Goal: Task Accomplishment & Management: Complete application form

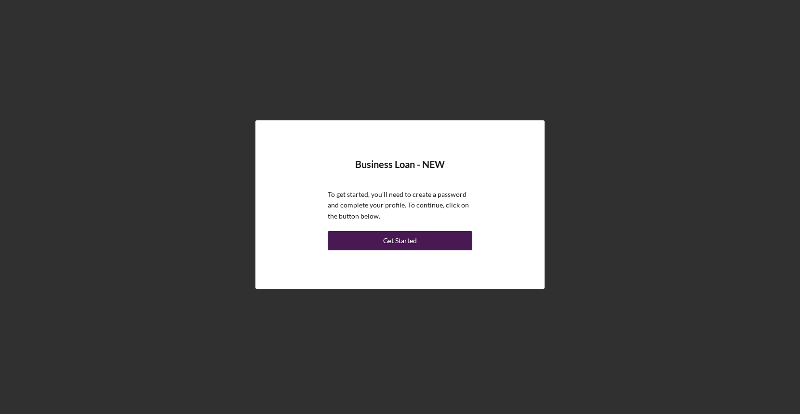
click at [447, 238] on button "Get Started" at bounding box center [400, 240] width 145 height 19
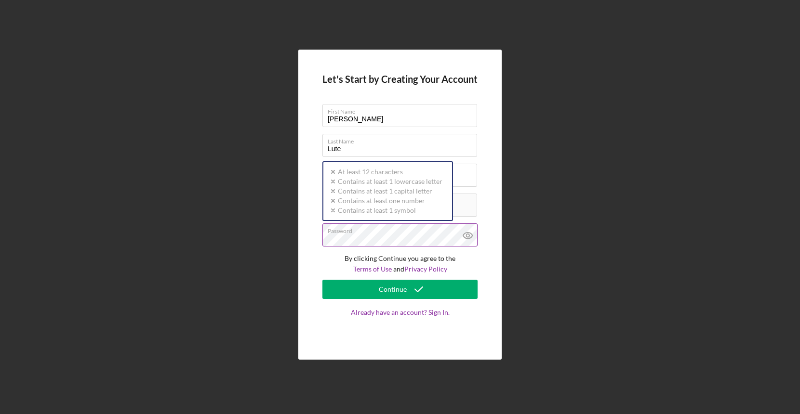
click at [358, 235] on div "Password Icon/icon-validation-no At least 12 characters Icon/icon-validation-no…" at bounding box center [399, 236] width 155 height 24
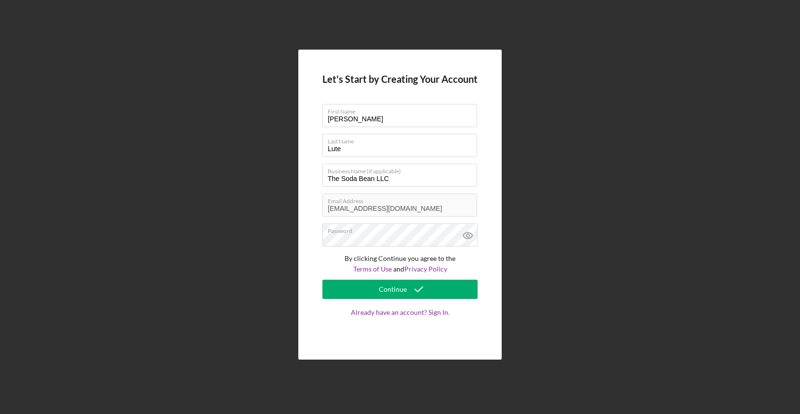
click at [550, 295] on div "Let's Start by Creating Your Account First Name [PERSON_NAME] Last Name Lute Bu…" at bounding box center [400, 204] width 790 height 409
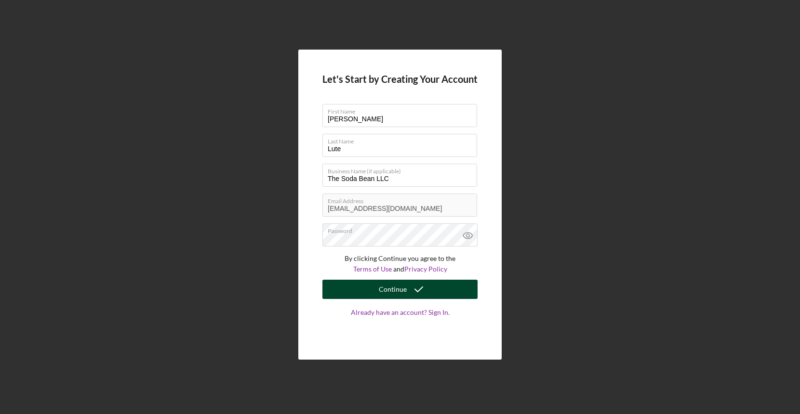
click at [434, 289] on button "Continue" at bounding box center [399, 289] width 155 height 19
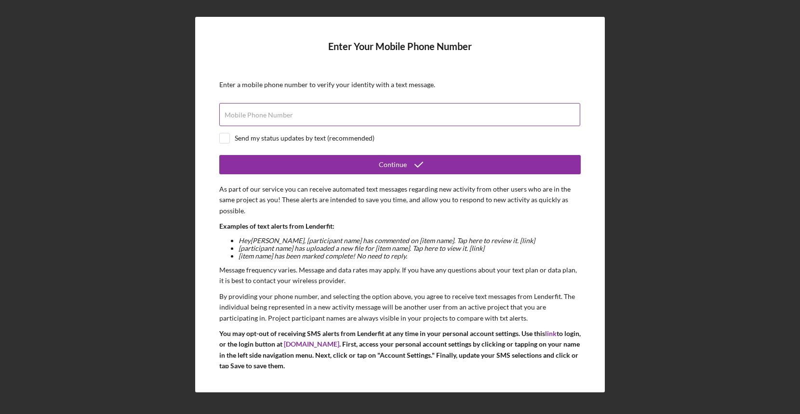
click at [419, 120] on input "Mobile Phone Number" at bounding box center [399, 114] width 361 height 23
type input "[PHONE_NUMBER]"
click at [226, 141] on input "checkbox" at bounding box center [225, 138] width 10 height 10
checkbox input "true"
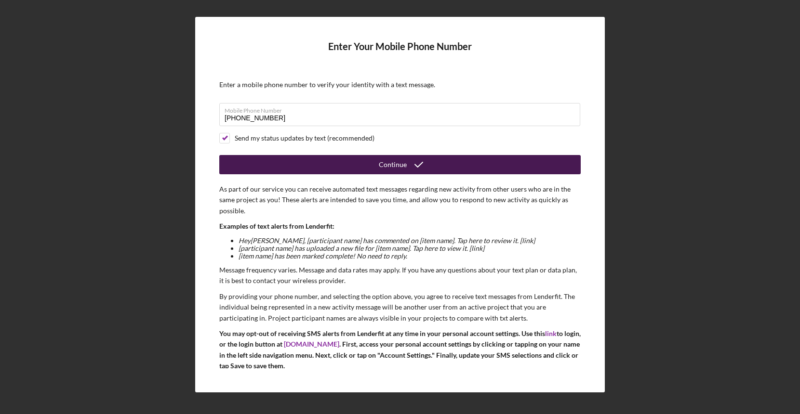
click at [245, 164] on button "Continue" at bounding box center [399, 164] width 361 height 19
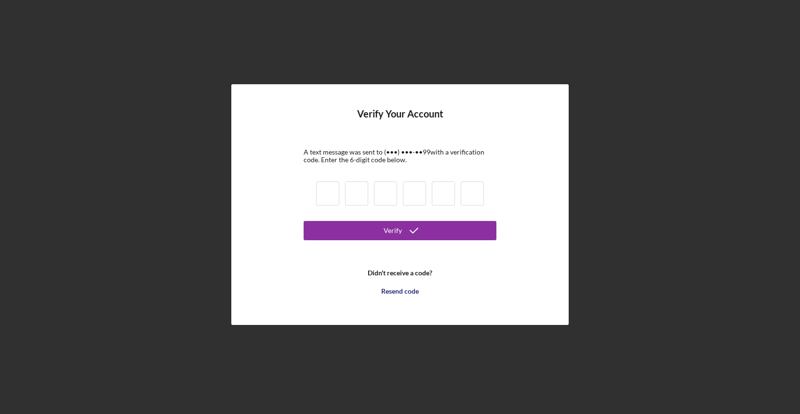
click at [326, 192] on input at bounding box center [327, 194] width 23 height 24
type input "6"
type input "9"
type input "3"
type input "4"
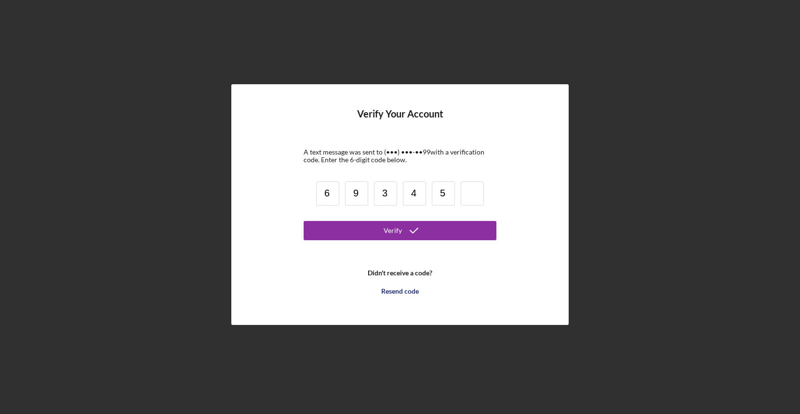
type input "5"
click at [400, 230] on button "Verify" at bounding box center [399, 230] width 193 height 19
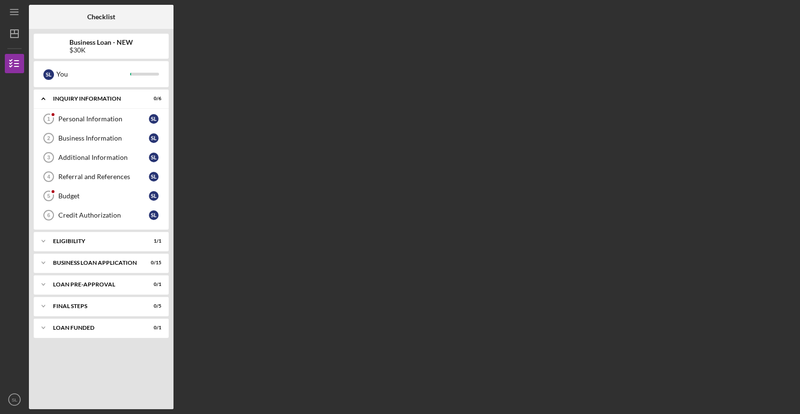
click at [79, 48] on div "$30K" at bounding box center [101, 50] width 64 height 8
click at [112, 241] on div "ELIGIBILITY" at bounding box center [105, 241] width 104 height 6
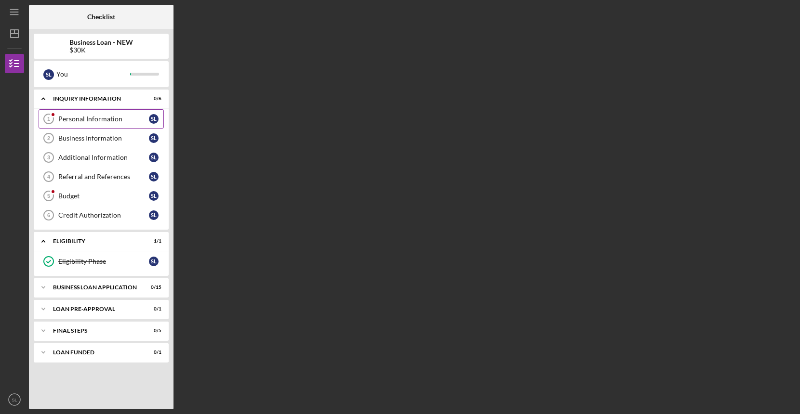
click at [121, 125] on link "Personal Information 1 Personal Information S L" at bounding box center [101, 118] width 125 height 19
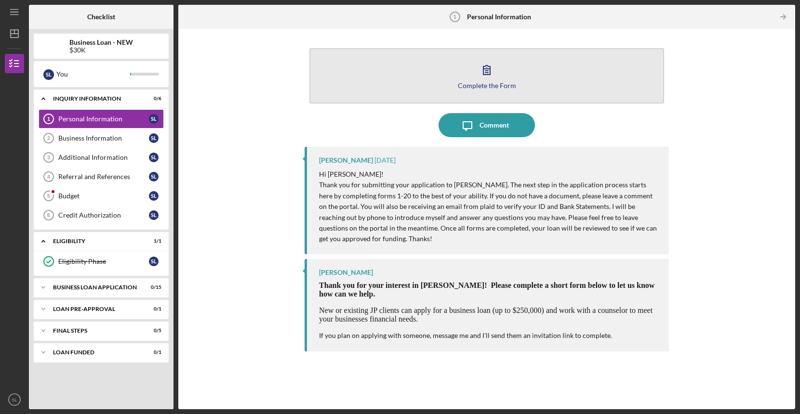
click at [486, 78] on icon "button" at bounding box center [487, 70] width 24 height 24
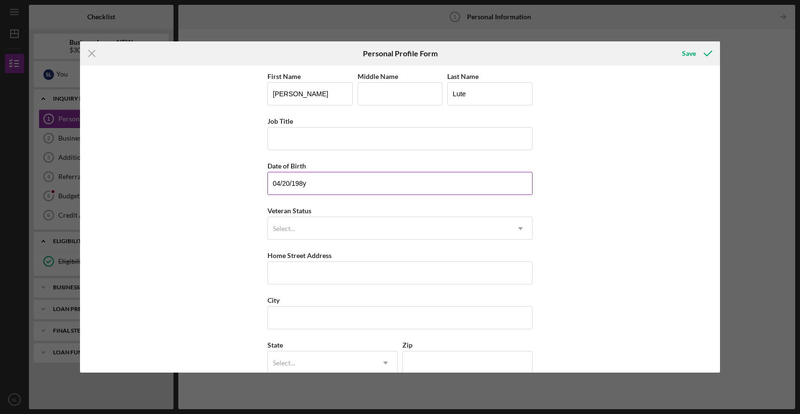
type input "04/20/1989"
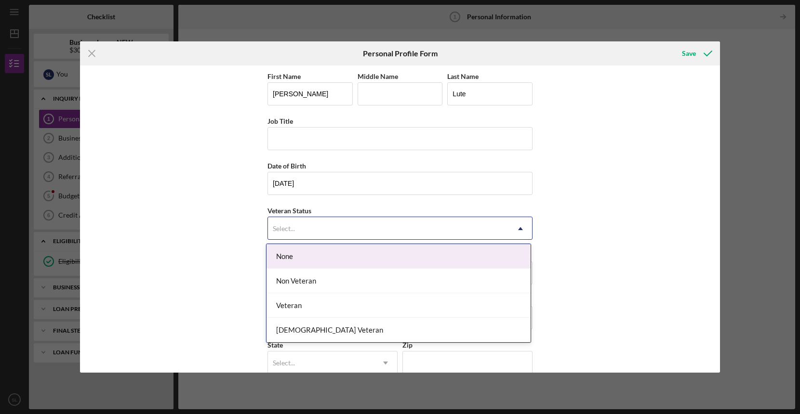
click at [335, 227] on div "Select..." at bounding box center [388, 229] width 241 height 22
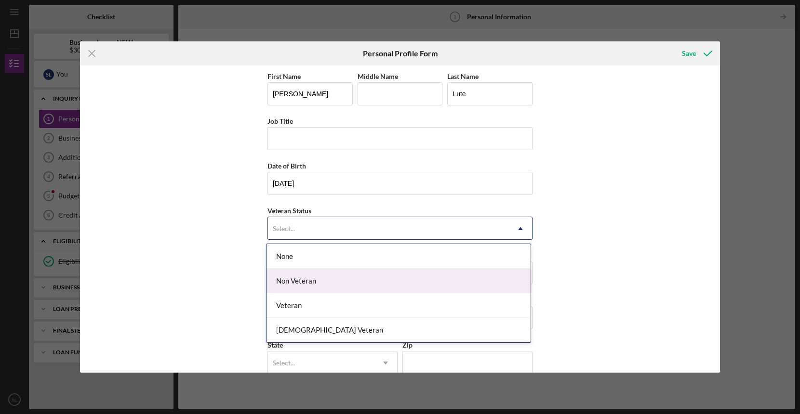
click at [319, 286] on div "Non Veteran" at bounding box center [398, 281] width 264 height 25
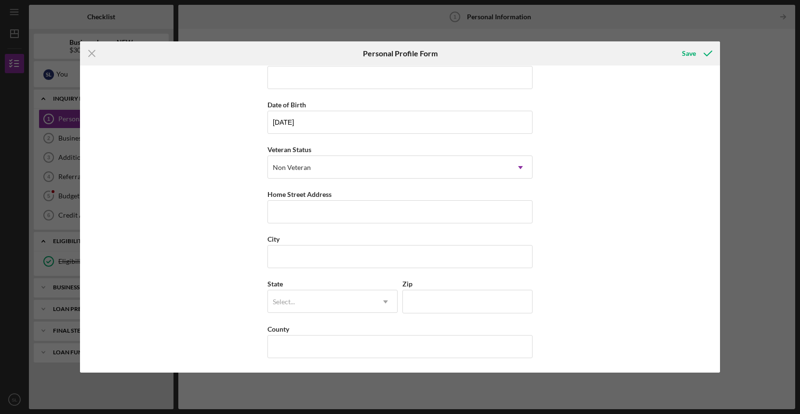
scroll to position [61, 0]
click at [336, 212] on input "Home Street Address" at bounding box center [399, 211] width 265 height 23
type input "2727"
type input "2727 S 8th Ter"
type input "Kansas City"
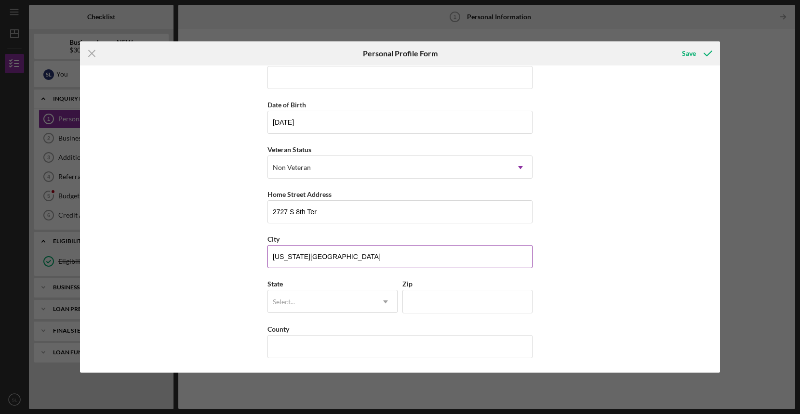
type input "KS"
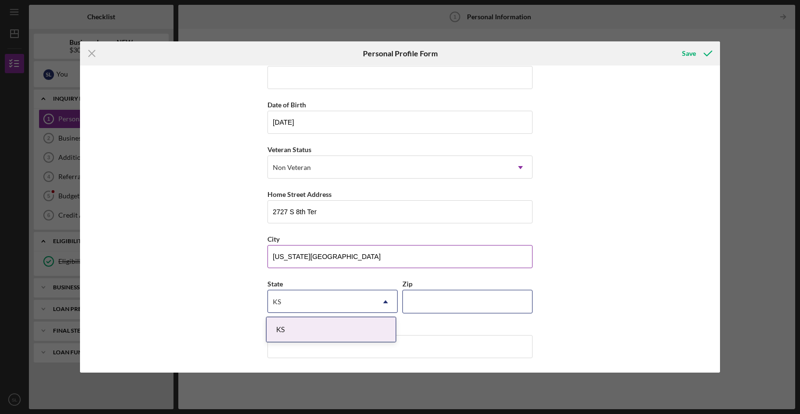
type input "66103"
type input "[PERSON_NAME]"
click at [606, 224] on div "First Name Samantha Middle Name Last Name Lute Job Title Date of Birth 04/20/19…" at bounding box center [400, 219] width 640 height 307
click at [355, 303] on div "KS" at bounding box center [321, 302] width 106 height 22
click at [334, 327] on div "KS" at bounding box center [330, 329] width 129 height 25
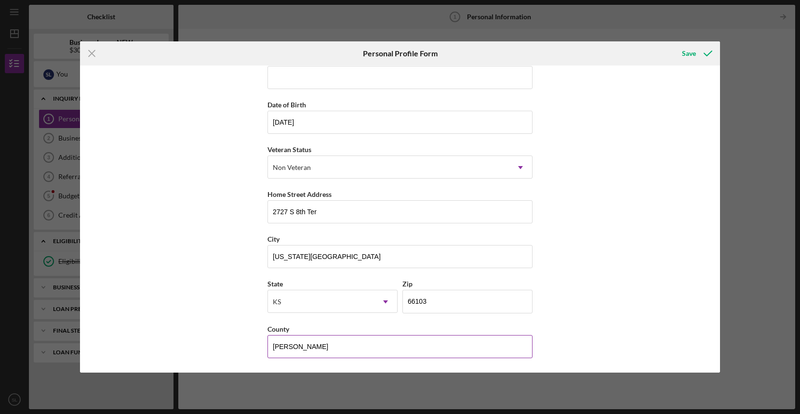
click at [330, 349] on input "[PERSON_NAME]" at bounding box center [399, 346] width 265 height 23
type input "Wyandotte"
click at [679, 54] on button "Save" at bounding box center [696, 53] width 48 height 19
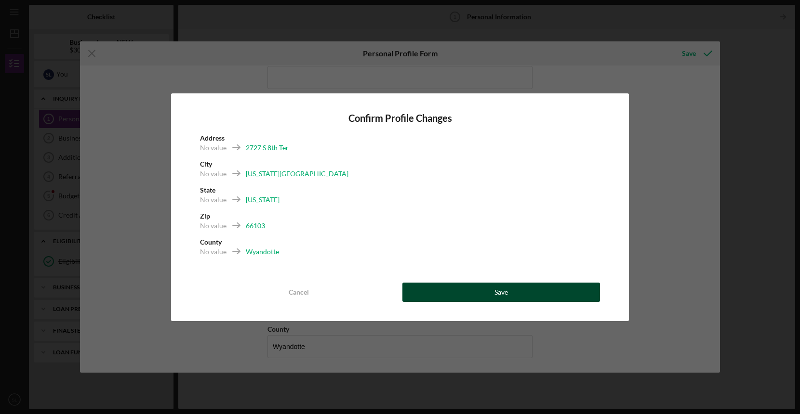
click at [473, 295] on button "Save" at bounding box center [501, 292] width 198 height 19
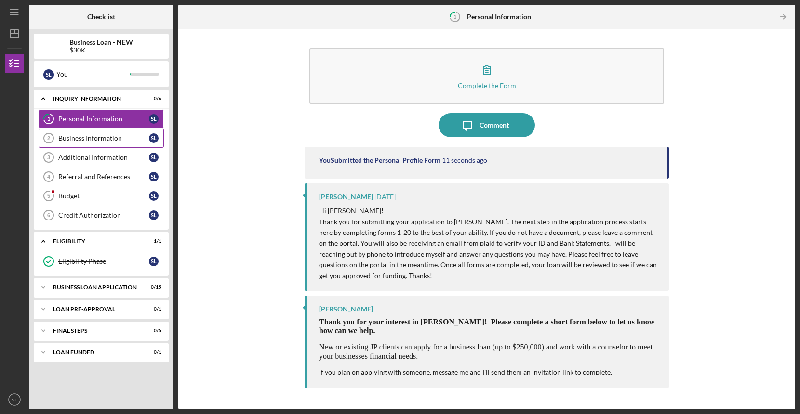
click at [129, 143] on link "Business Information 2 Business Information S L" at bounding box center [101, 138] width 125 height 19
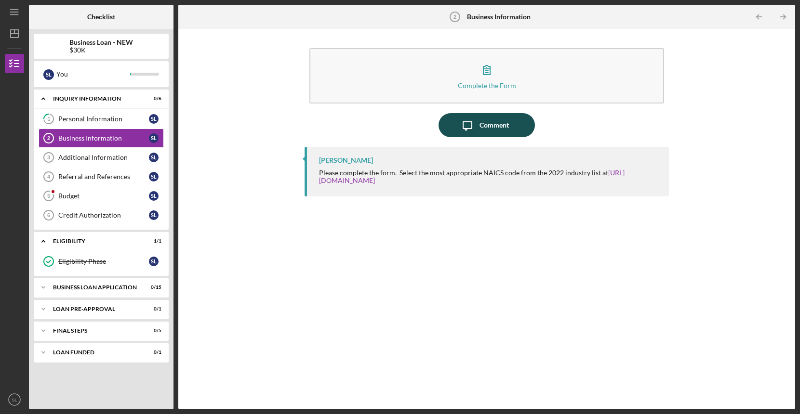
click at [502, 124] on div "Comment" at bounding box center [493, 125] width 29 height 24
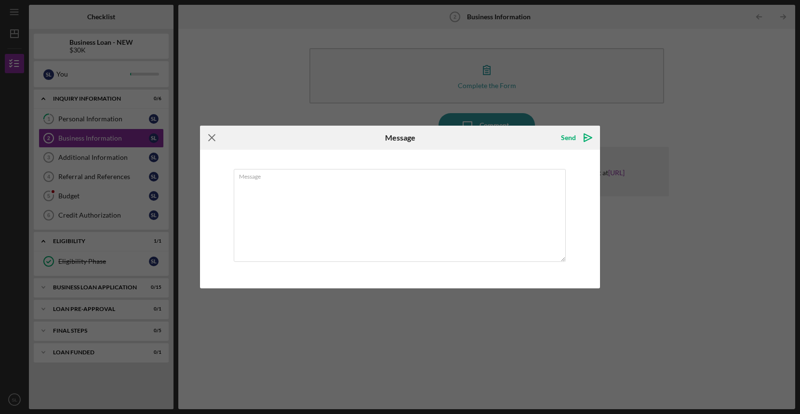
click at [211, 141] on icon "Icon/Menu Close" at bounding box center [212, 138] width 24 height 24
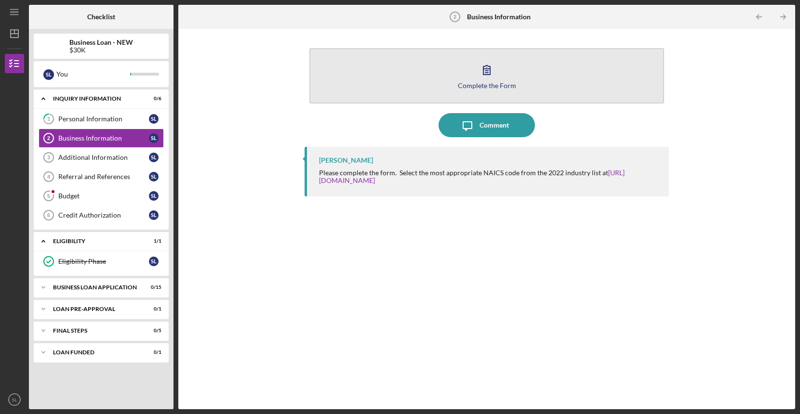
click at [486, 62] on icon "button" at bounding box center [487, 70] width 24 height 24
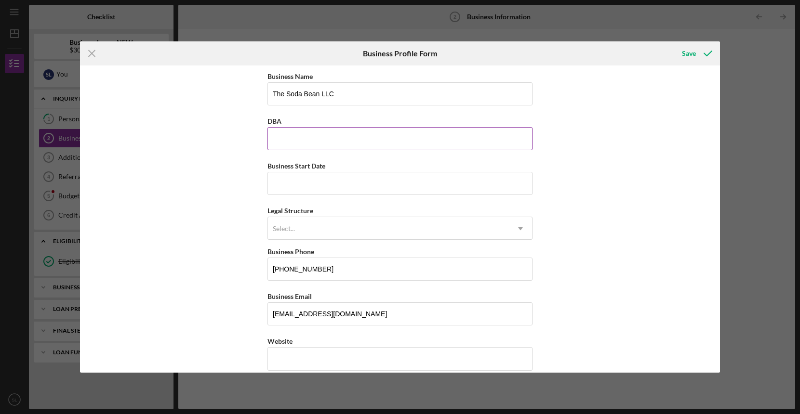
click at [524, 144] on input "DBA" at bounding box center [399, 138] width 265 height 23
click at [527, 139] on input "DBA" at bounding box center [399, 138] width 265 height 23
click at [584, 153] on div "Business Name The Soda Bean LLC DBA Business Start Date Legal Structure Select.…" at bounding box center [400, 219] width 640 height 307
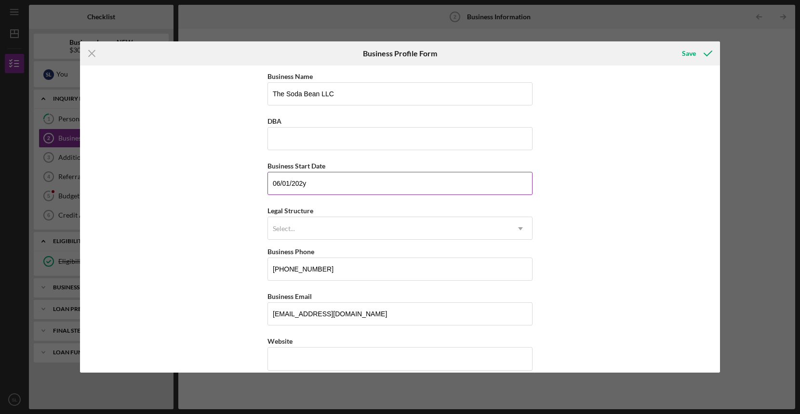
type input "06/01/2025"
click at [447, 226] on div "Select..." at bounding box center [388, 229] width 241 height 22
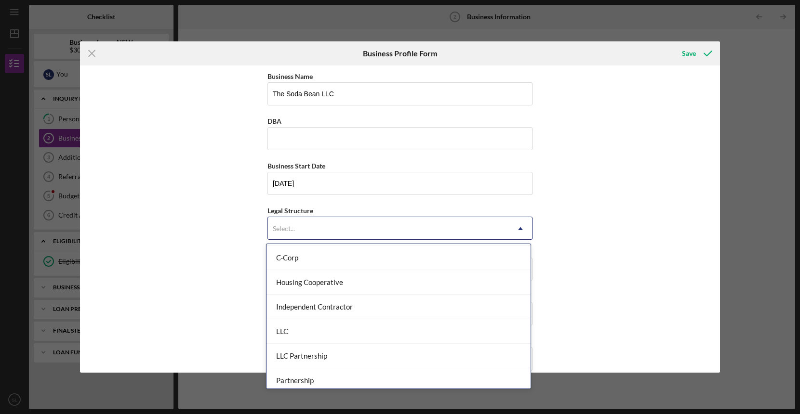
scroll to position [98, 0]
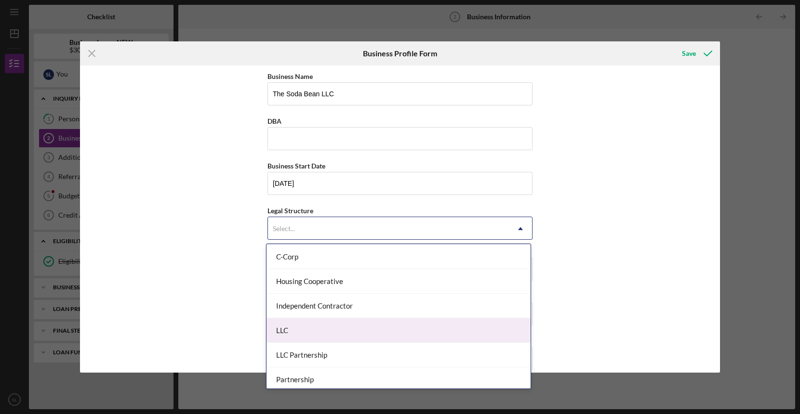
click at [391, 332] on div "LLC" at bounding box center [398, 330] width 264 height 25
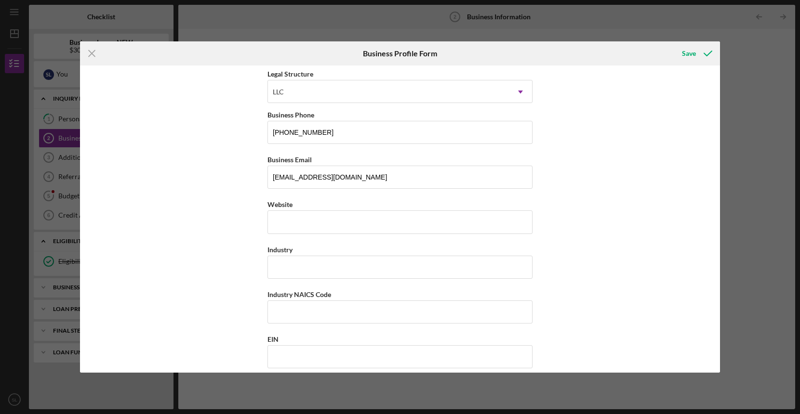
scroll to position [143, 0]
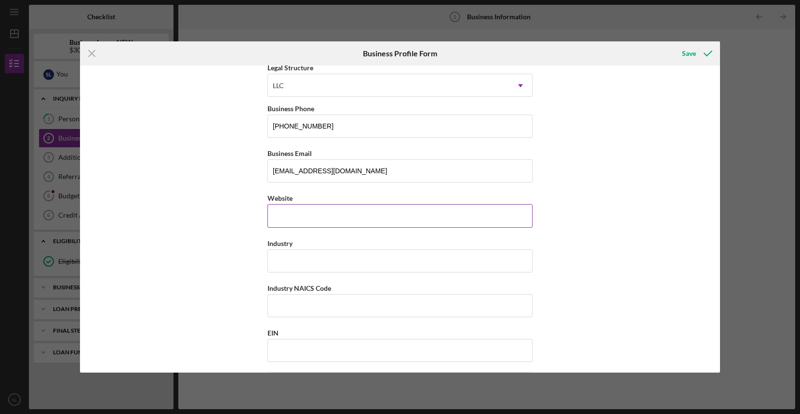
click at [472, 208] on input "Website" at bounding box center [399, 215] width 265 height 23
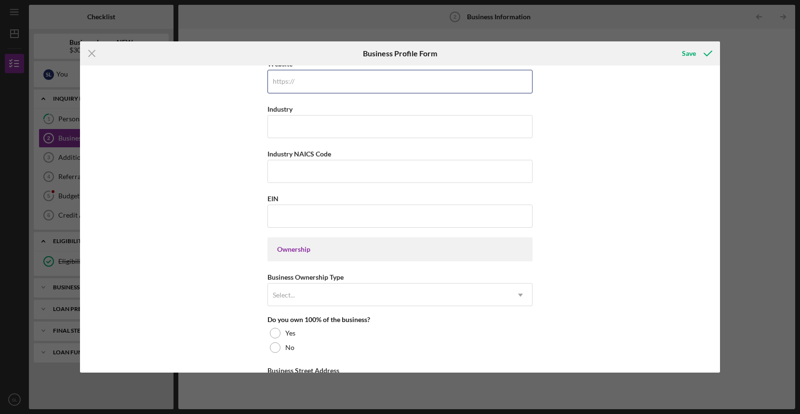
scroll to position [288, 0]
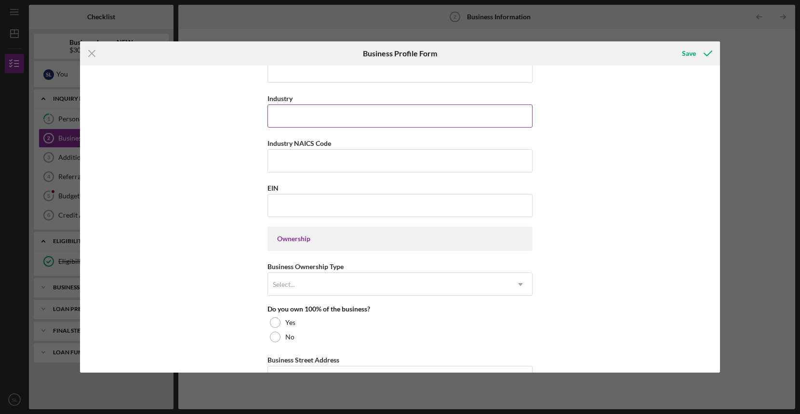
click at [469, 124] on input "Industry" at bounding box center [399, 116] width 265 height 23
type input "Coffee truck"
type input "72230"
type input "39-2705018"
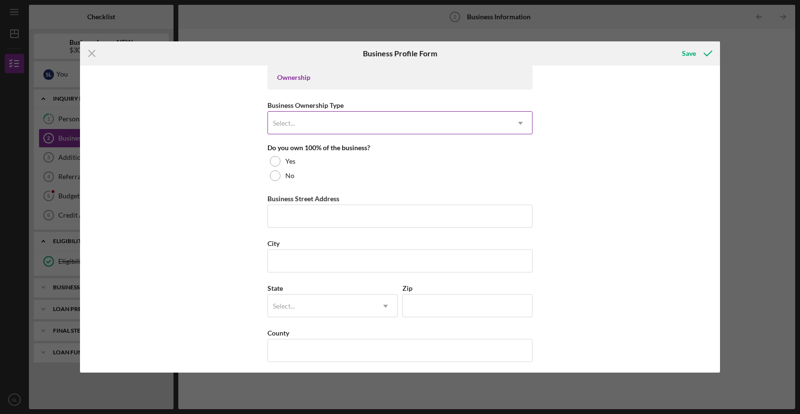
scroll to position [451, 0]
click at [428, 125] on div "Select..." at bounding box center [388, 121] width 241 height 22
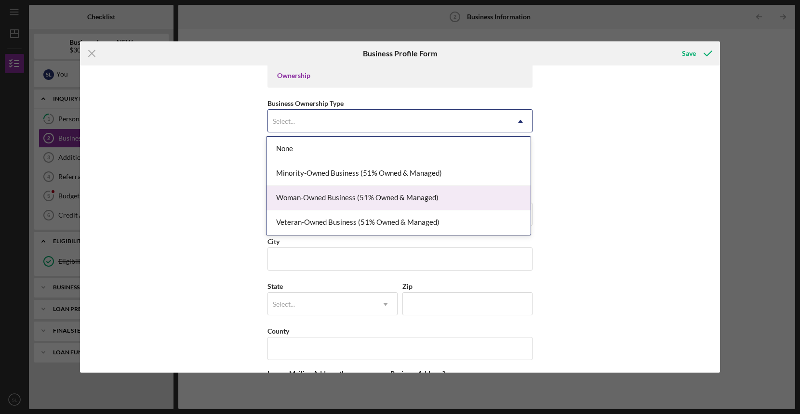
click at [393, 199] on div "Woman-Owned Business (51% Owned & Managed)" at bounding box center [398, 198] width 264 height 25
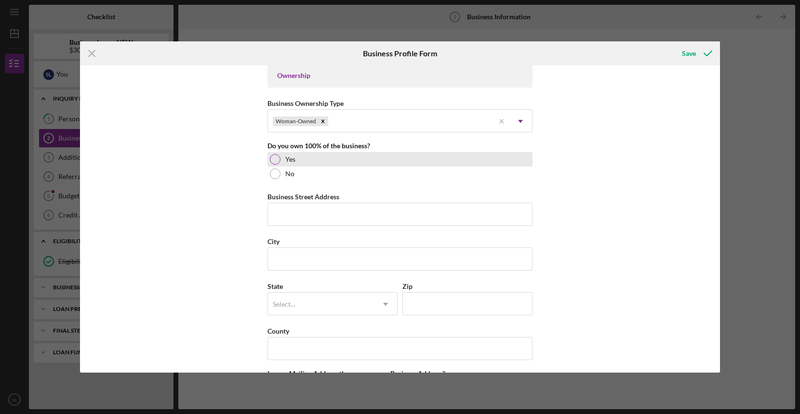
click at [293, 162] on label "Yes" at bounding box center [290, 160] width 10 height 8
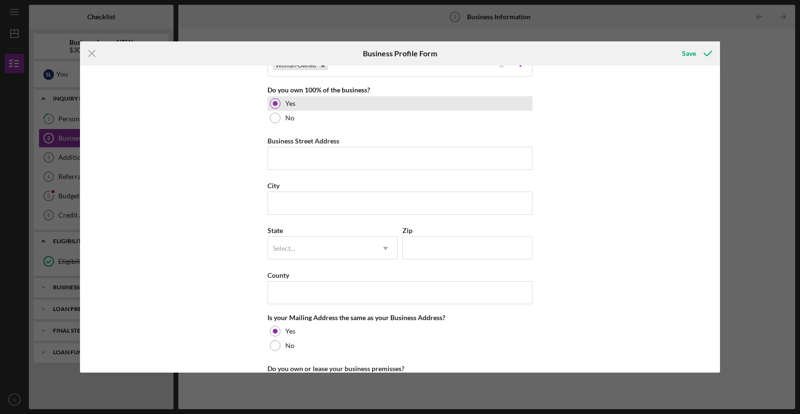
scroll to position [508, 0]
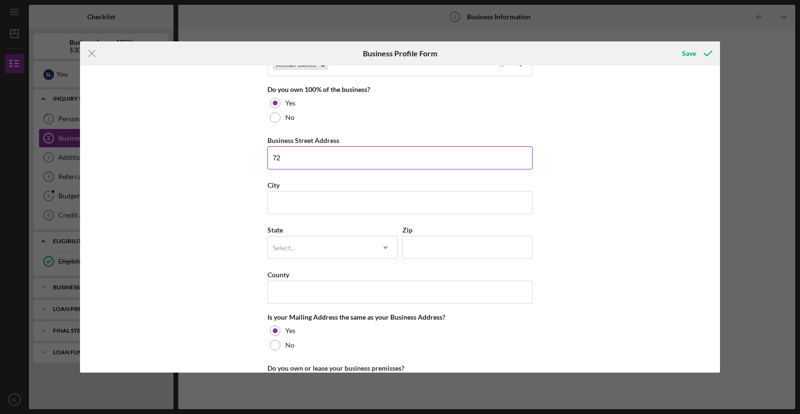
type input "7"
type input "2727 S 8th Ter"
type input "Kansas City"
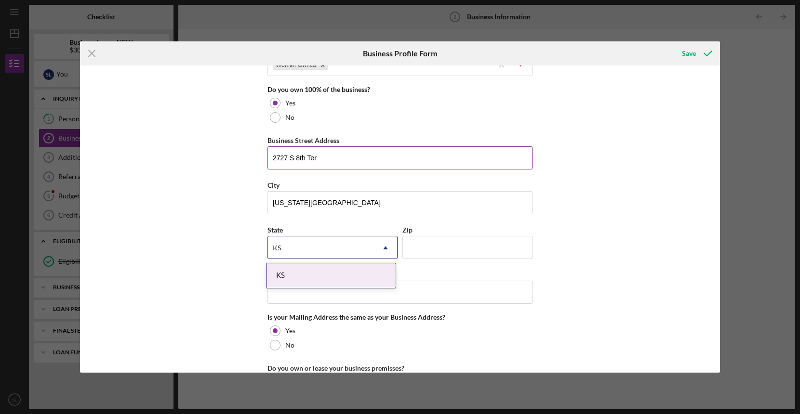
type input "KS"
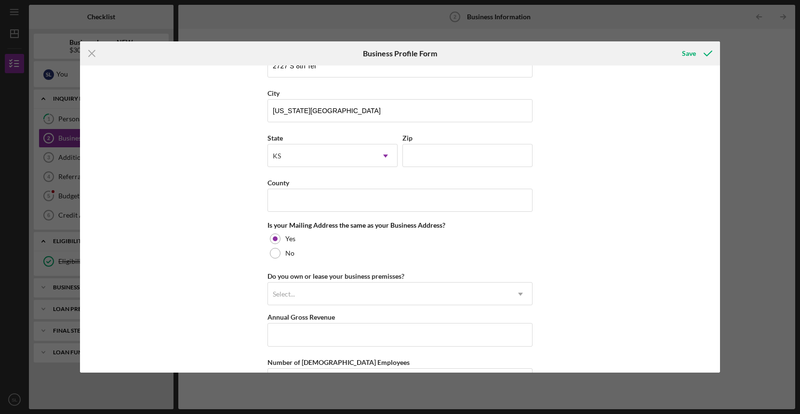
scroll to position [603, 0]
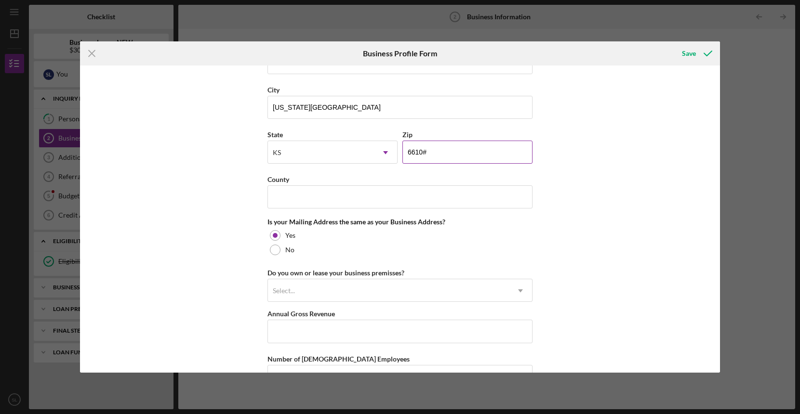
type input "66103"
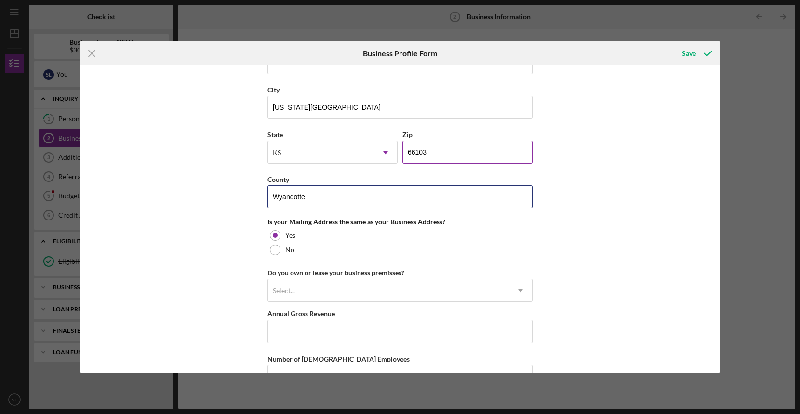
type input "Wyandotte"
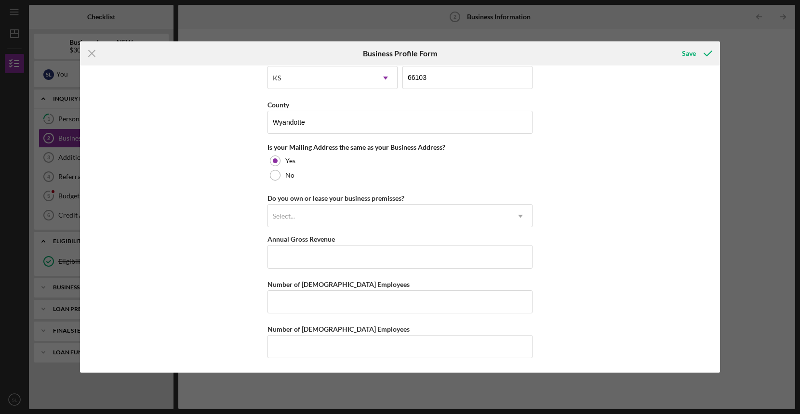
scroll to position [678, 0]
click at [516, 220] on icon "Icon/Dropdown Arrow" at bounding box center [520, 216] width 23 height 23
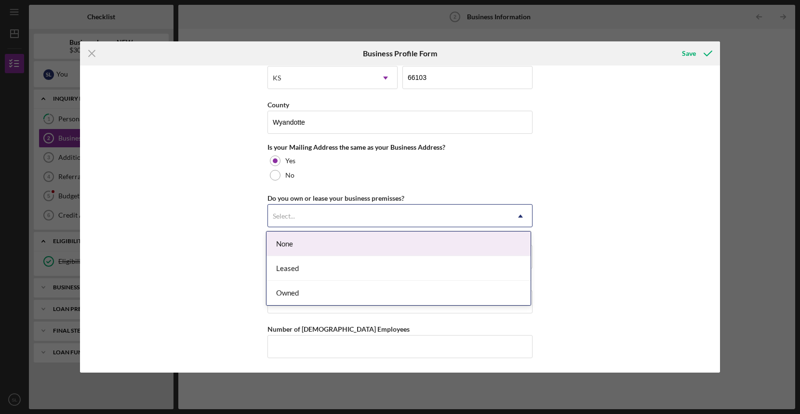
click at [501, 244] on div "None" at bounding box center [398, 244] width 264 height 25
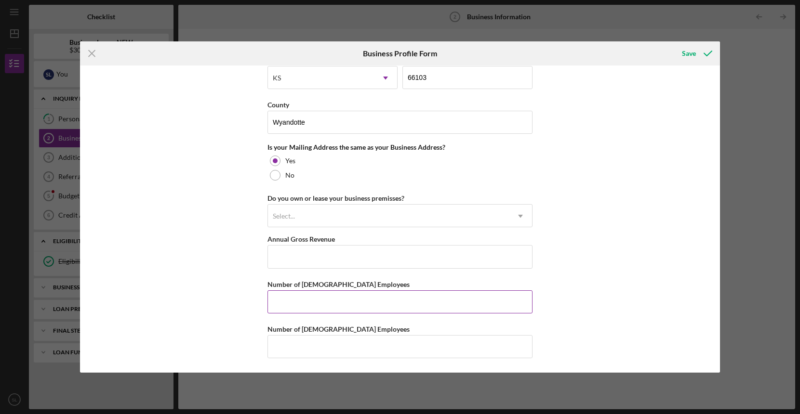
click at [485, 307] on input "Number of Full-Time Employees" at bounding box center [399, 301] width 265 height 23
type input "1"
click at [705, 52] on icon "submit" at bounding box center [708, 53] width 24 height 24
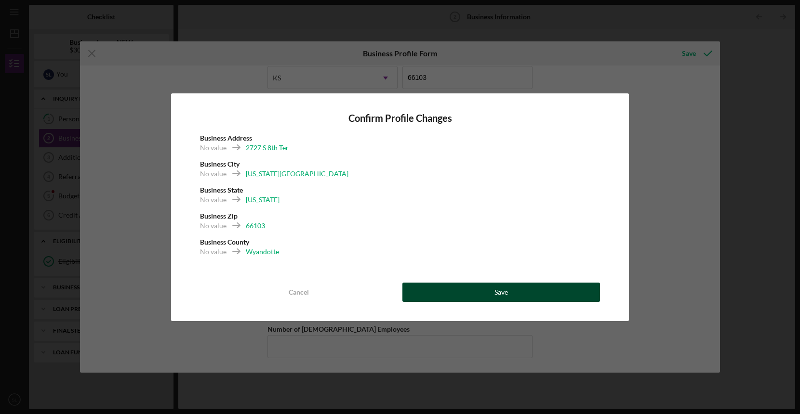
click at [500, 294] on div "Save" at bounding box center [500, 292] width 13 height 19
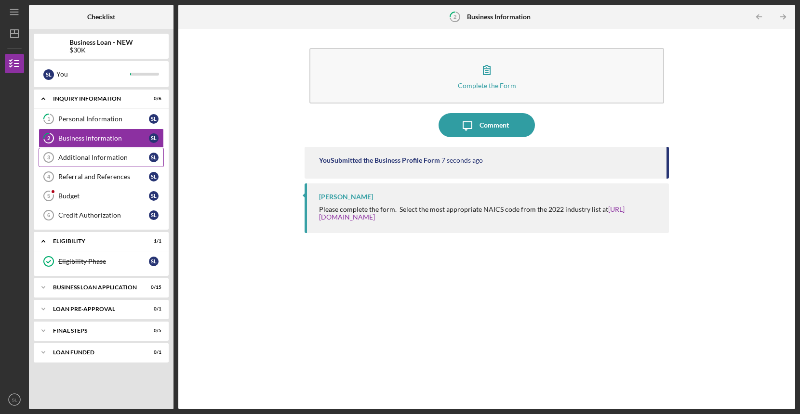
click at [126, 159] on div "Additional Information" at bounding box center [103, 158] width 91 height 8
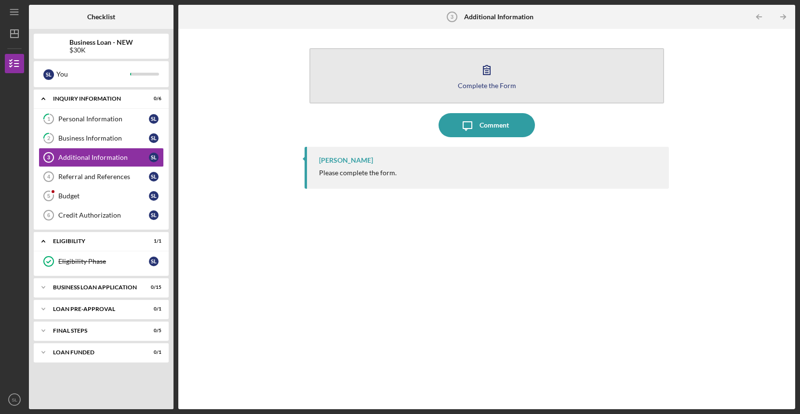
click at [437, 81] on button "Complete the Form Form" at bounding box center [486, 75] width 355 height 55
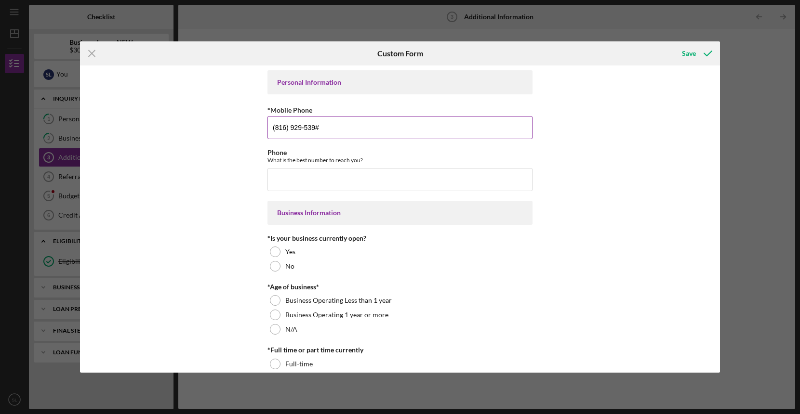
type input "(816) 929-5399"
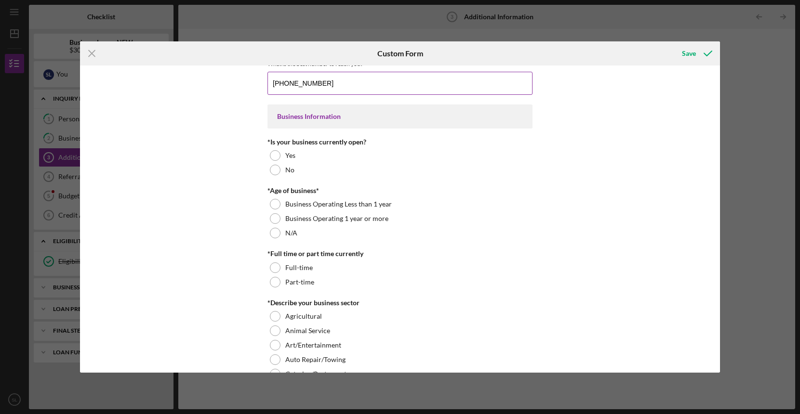
scroll to position [105, 0]
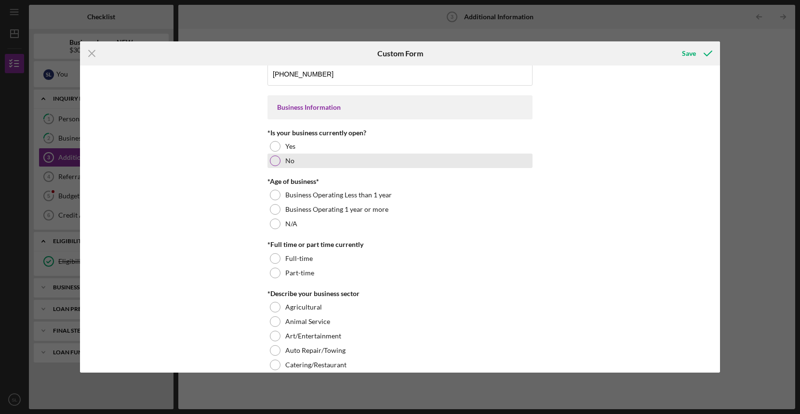
click at [276, 162] on div at bounding box center [275, 161] width 11 height 11
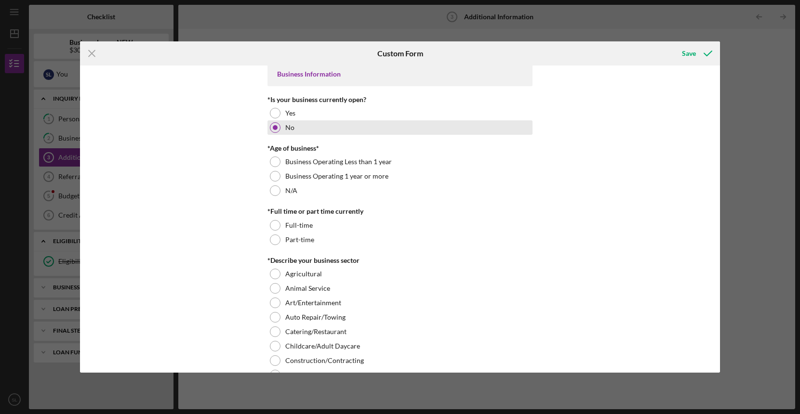
scroll to position [140, 0]
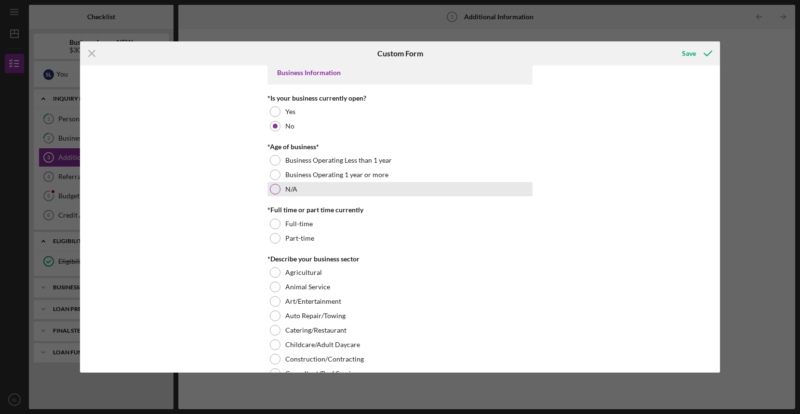
click at [273, 189] on div at bounding box center [275, 189] width 11 height 11
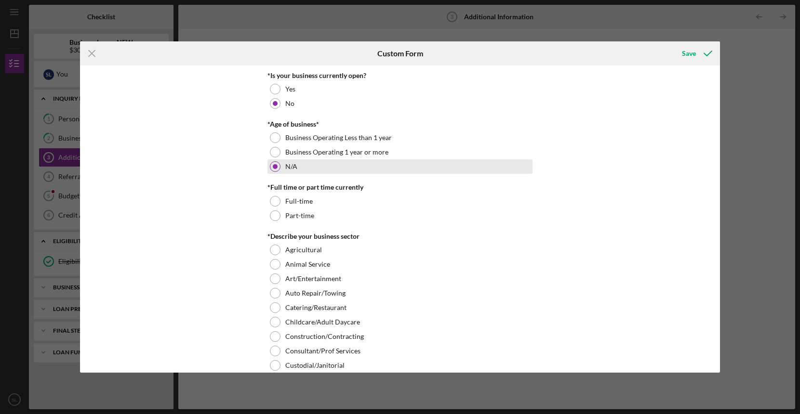
scroll to position [168, 0]
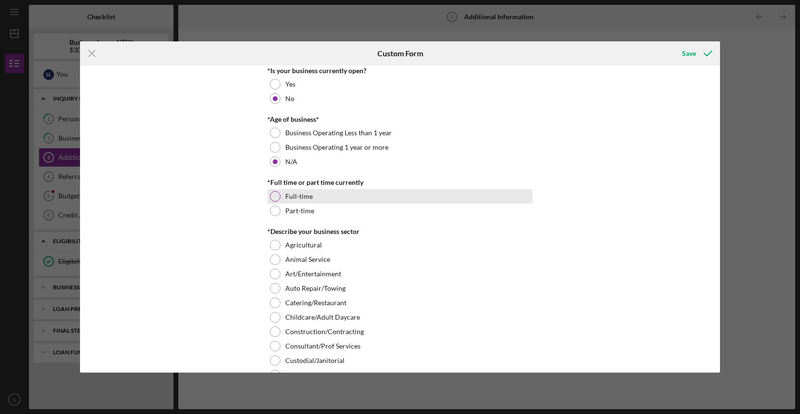
click at [273, 191] on div at bounding box center [275, 196] width 11 height 11
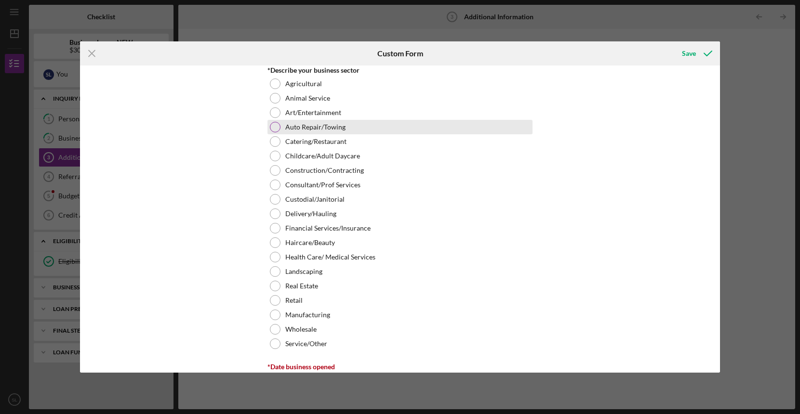
scroll to position [330, 0]
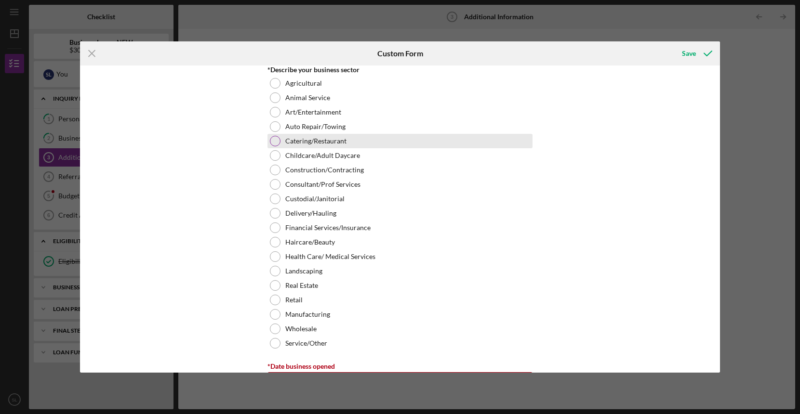
click at [273, 138] on div at bounding box center [275, 141] width 11 height 11
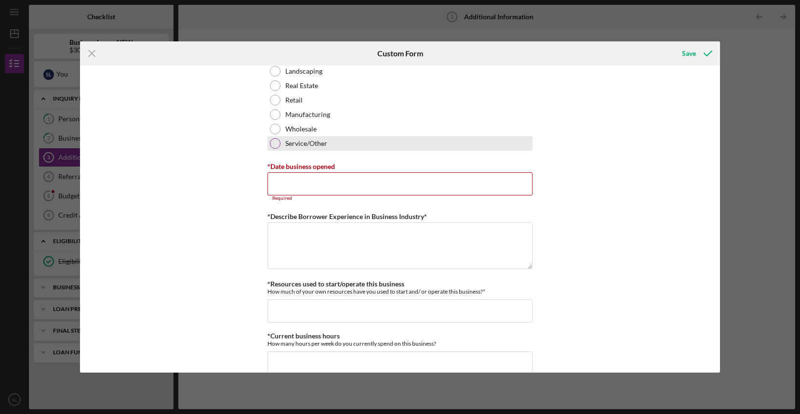
scroll to position [533, 0]
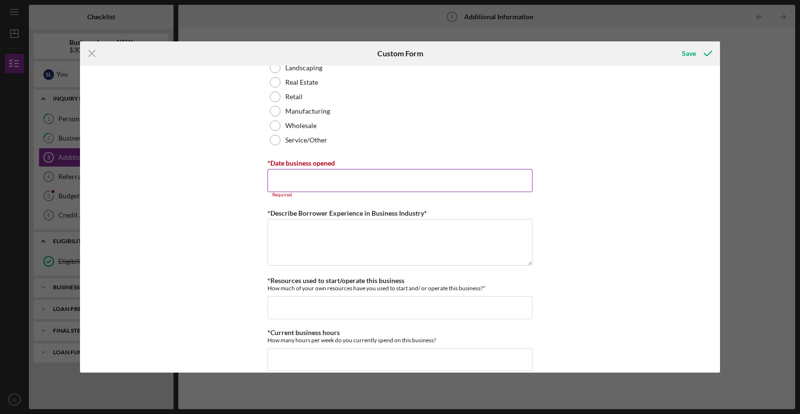
click at [320, 180] on input "*Date business opened" at bounding box center [399, 180] width 265 height 23
type input "06/16/2025"
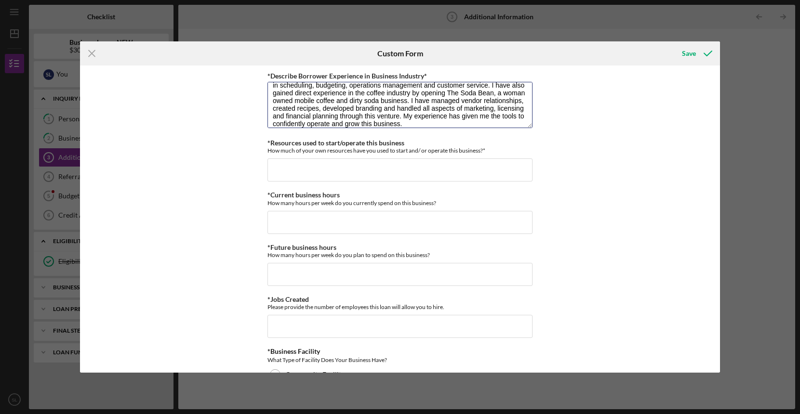
scroll to position [672, 0]
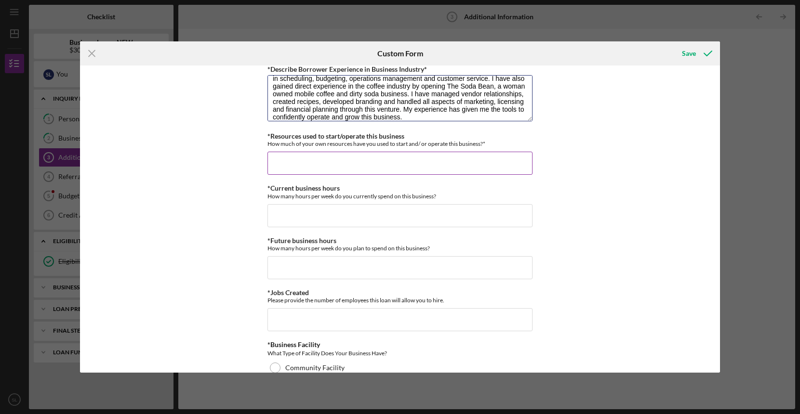
type textarea "Working in healthcare administration for over 11 years, I have developed strong…"
click at [470, 165] on input "*Resources used to start/operate this business" at bounding box center [399, 163] width 265 height 23
click at [528, 165] on input "*Resources used to start/operate this business" at bounding box center [399, 163] width 265 height 23
click at [527, 163] on input "*Resources used to start/operate this business" at bounding box center [399, 163] width 265 height 23
click at [523, 164] on input "*Resources used to start/operate this business" at bounding box center [399, 163] width 265 height 23
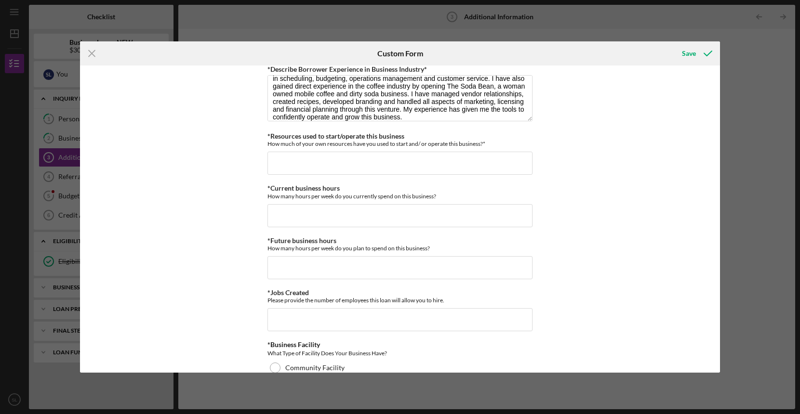
click at [568, 161] on div "Personal Information *Mobile Phone (816) 929-5399 Phone What is the best number…" at bounding box center [400, 219] width 640 height 307
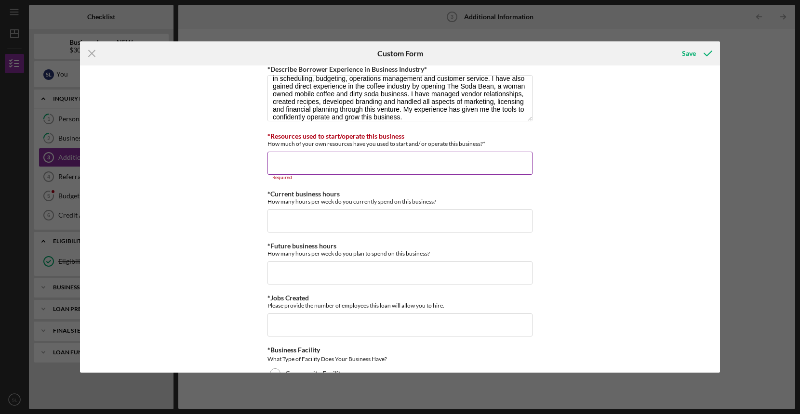
click at [441, 167] on input "*Resources used to start/operate this business" at bounding box center [399, 163] width 265 height 23
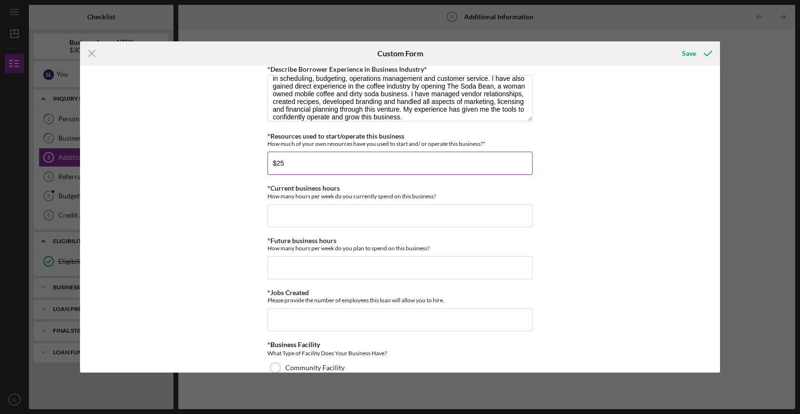
type input "$2"
type input "$5"
type input "$7,000"
type input "30"
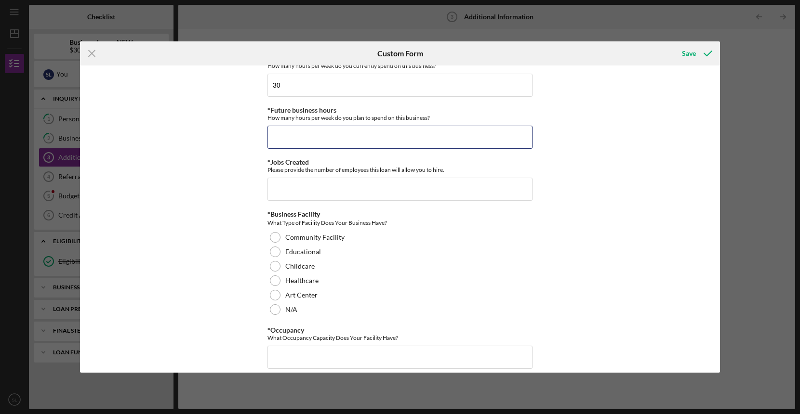
scroll to position [808, 0]
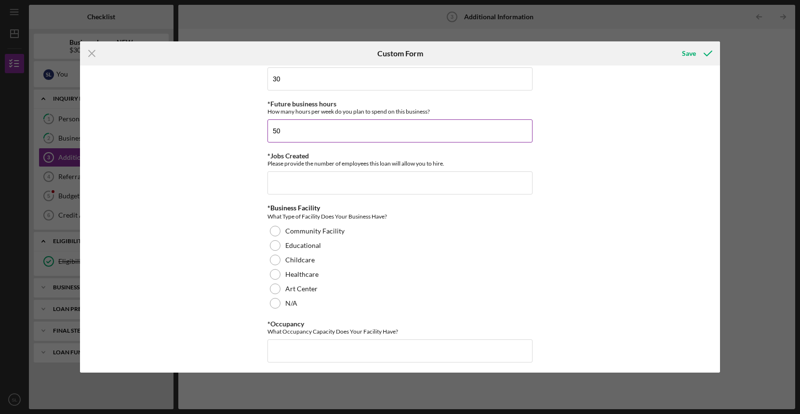
click at [373, 133] on input "50" at bounding box center [399, 130] width 265 height 23
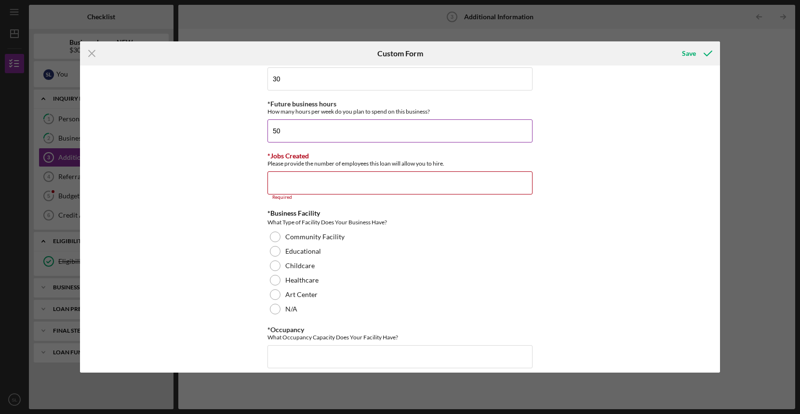
click at [373, 133] on input "50" at bounding box center [399, 130] width 265 height 23
type input "60"
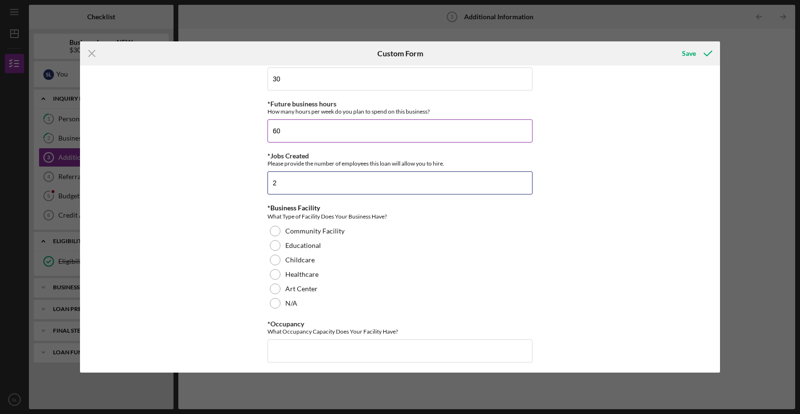
type input "2"
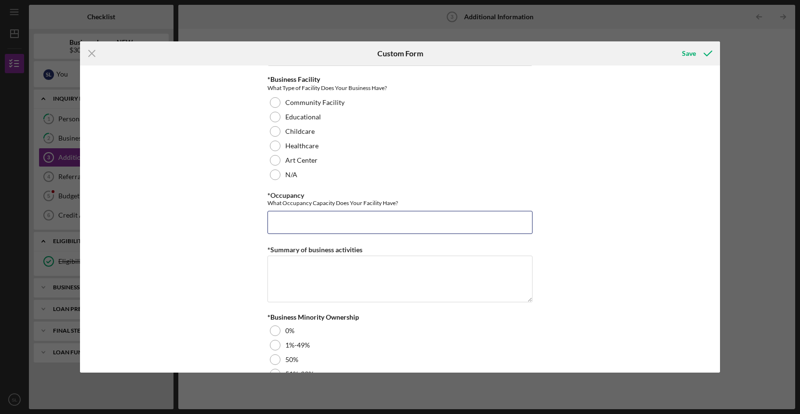
scroll to position [936, 0]
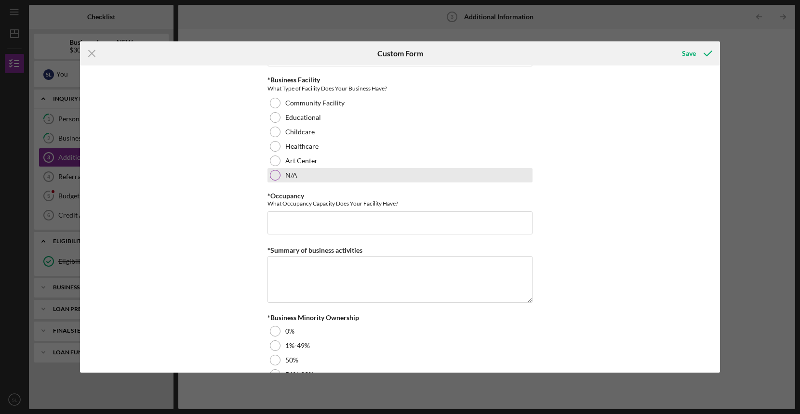
click at [298, 176] on div "N/A" at bounding box center [399, 175] width 265 height 14
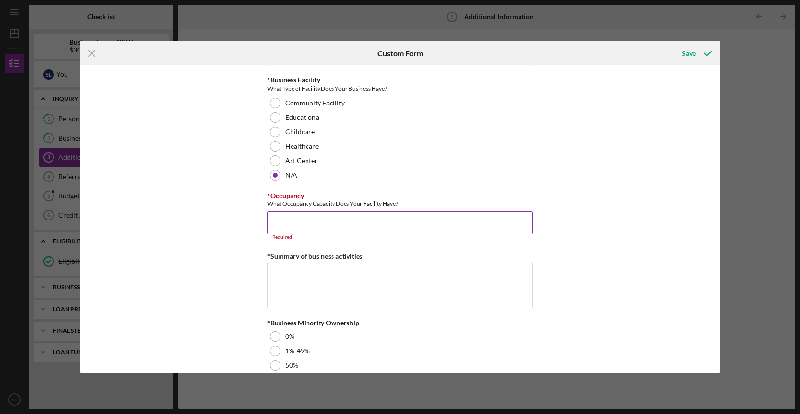
click at [291, 224] on input "*Occupancy" at bounding box center [399, 222] width 265 height 23
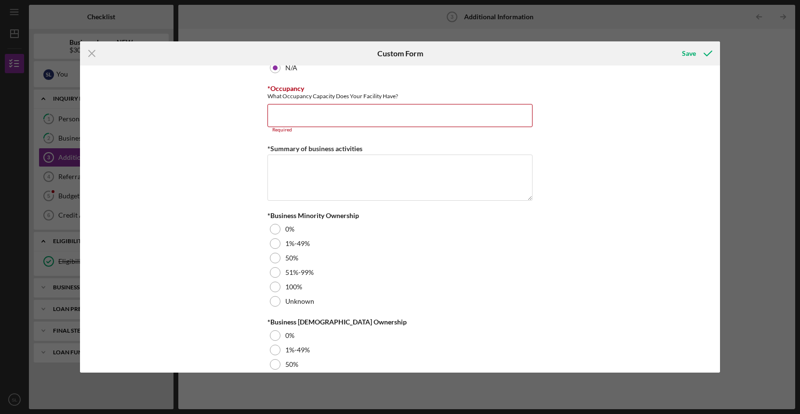
scroll to position [1059, 0]
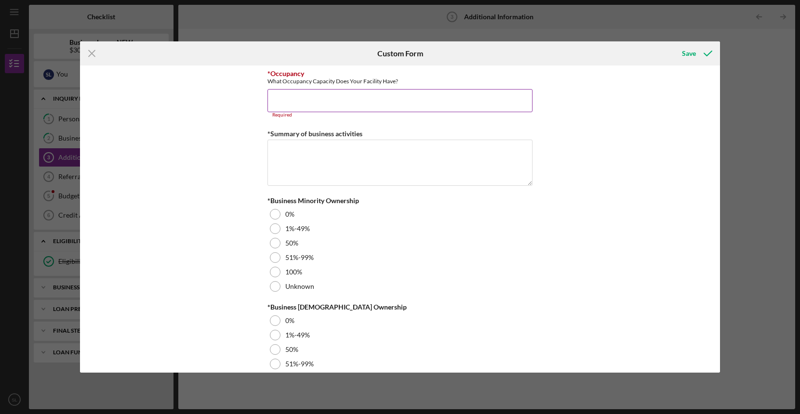
type input "2"
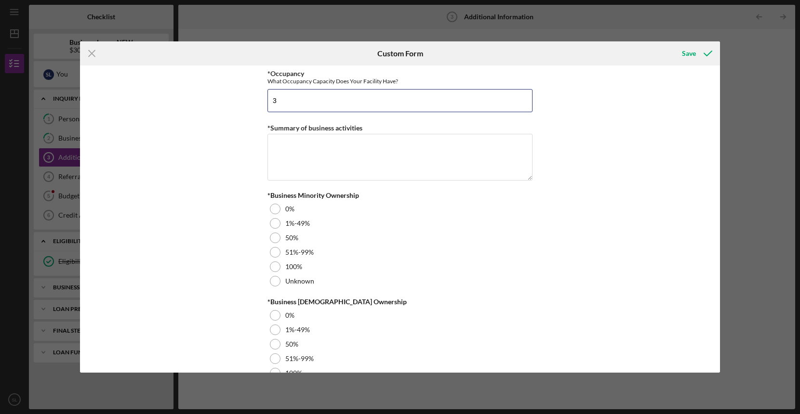
type input "3"
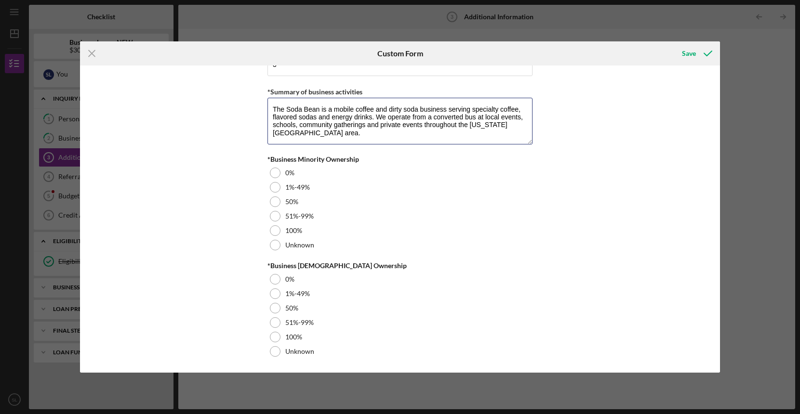
scroll to position [1094, 0]
type textarea "The Soda Bean is a mobile coffee and dirty soda business serving specialty coff…"
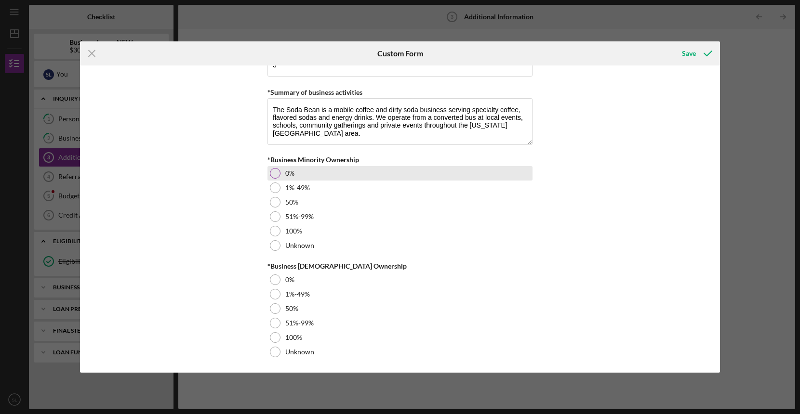
click at [270, 172] on div at bounding box center [275, 173] width 11 height 11
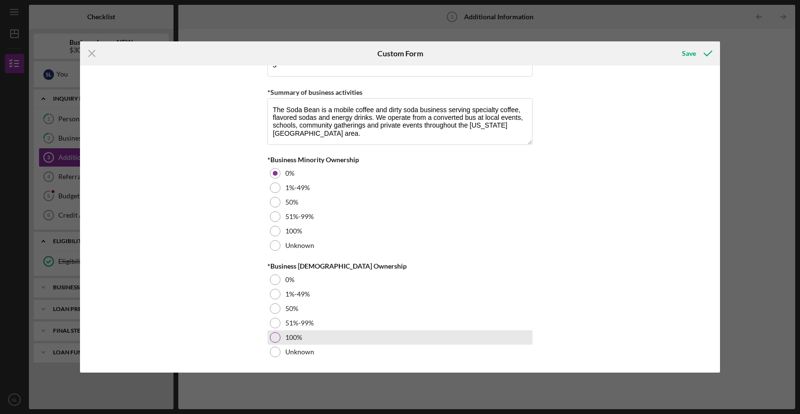
click at [271, 336] on div at bounding box center [275, 337] width 11 height 11
click at [693, 54] on div "Save" at bounding box center [689, 53] width 14 height 19
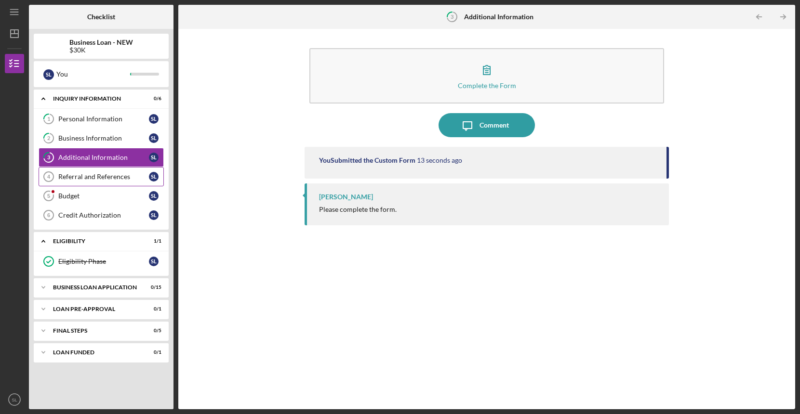
click at [99, 175] on div "Referral and References" at bounding box center [103, 177] width 91 height 8
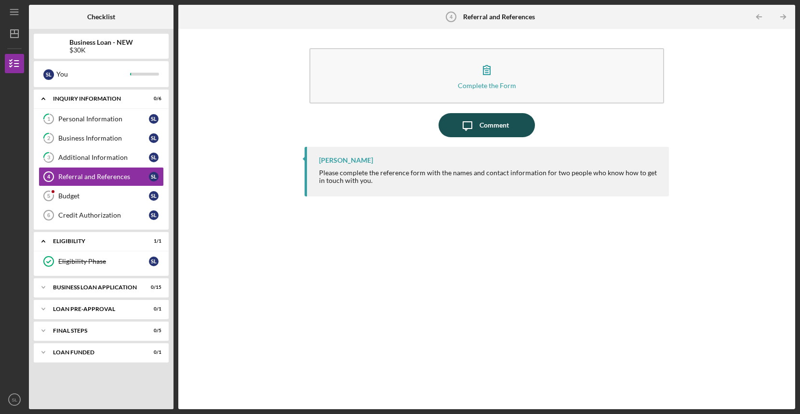
click at [493, 122] on div "Comment" at bounding box center [493, 125] width 29 height 24
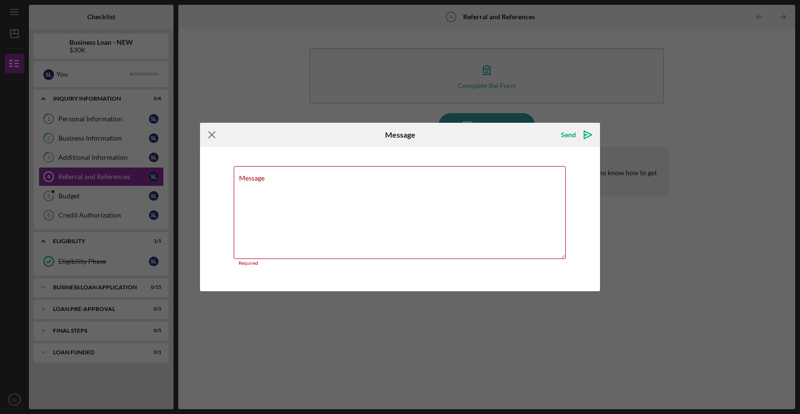
click at [220, 139] on icon "Icon/Menu Close" at bounding box center [212, 135] width 24 height 24
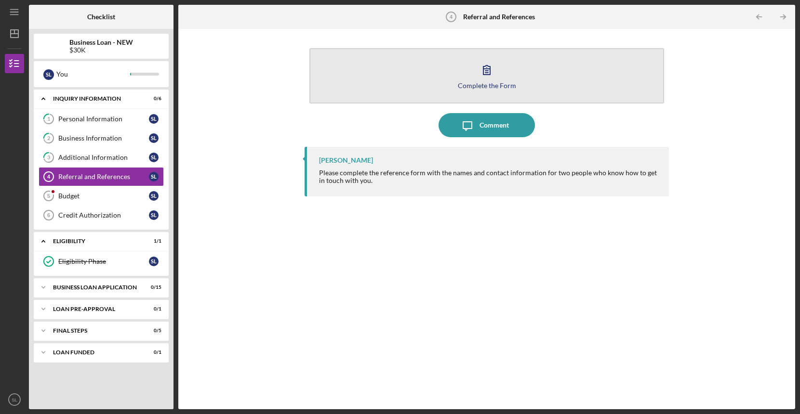
click at [483, 69] on icon "button" at bounding box center [486, 70] width 7 height 9
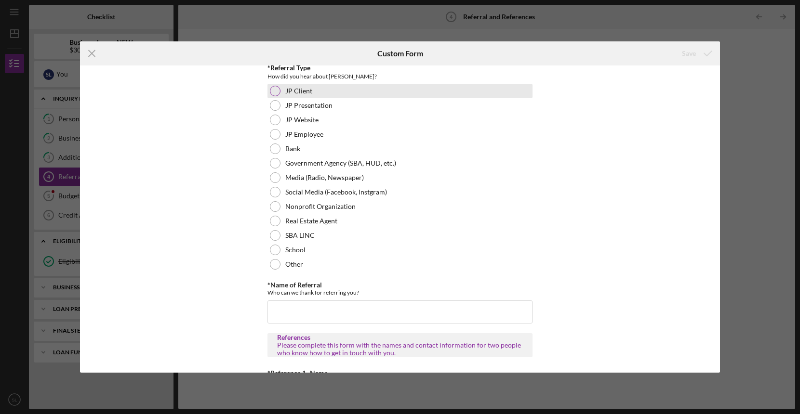
scroll to position [41, 0]
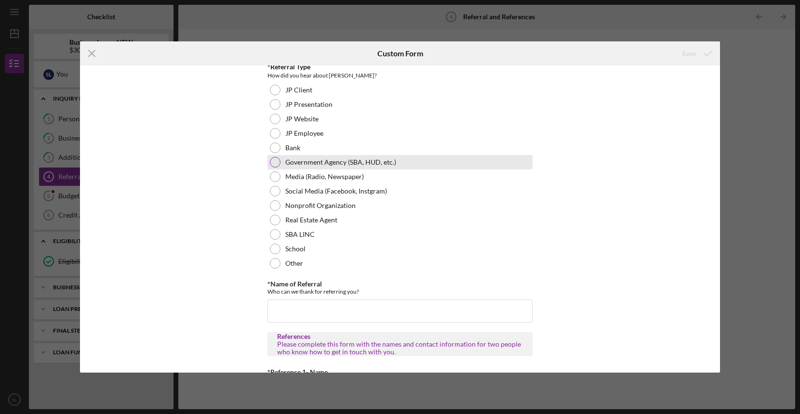
click at [276, 163] on div at bounding box center [275, 162] width 11 height 11
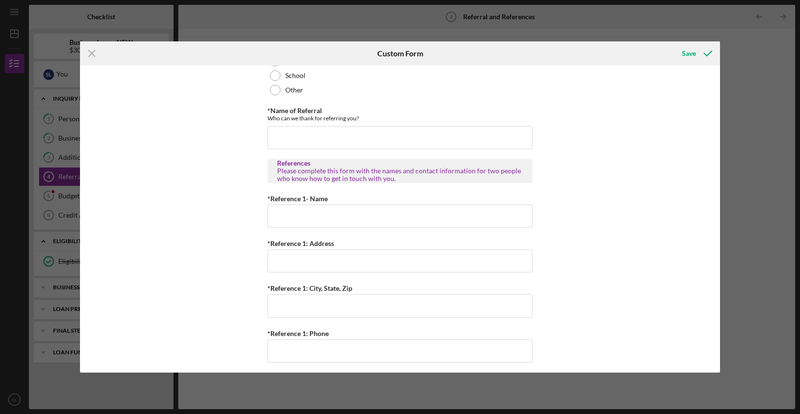
scroll to position [218, 0]
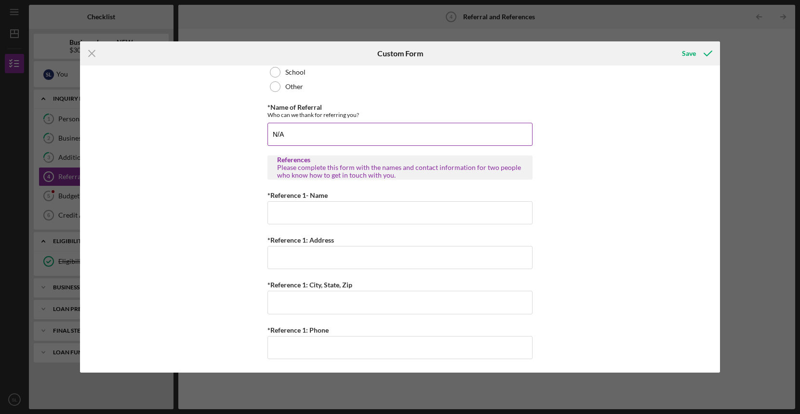
type input "N/A"
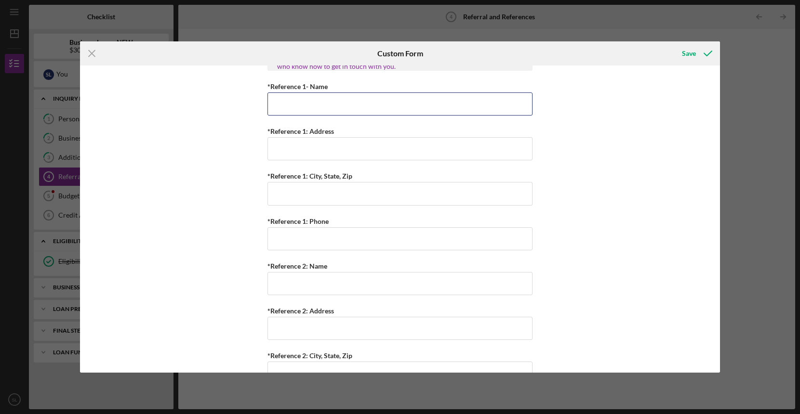
scroll to position [330, 0]
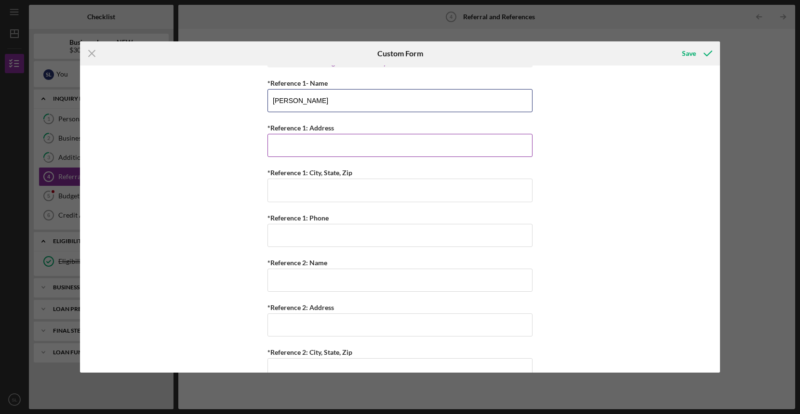
type input "Melissa Jewell"
type input "1305 SW Sunrise Driveq"
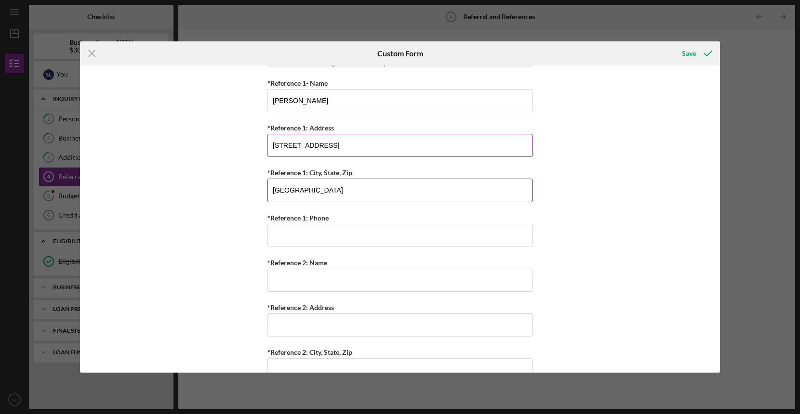
type input "Blue Springs, MO 64105"
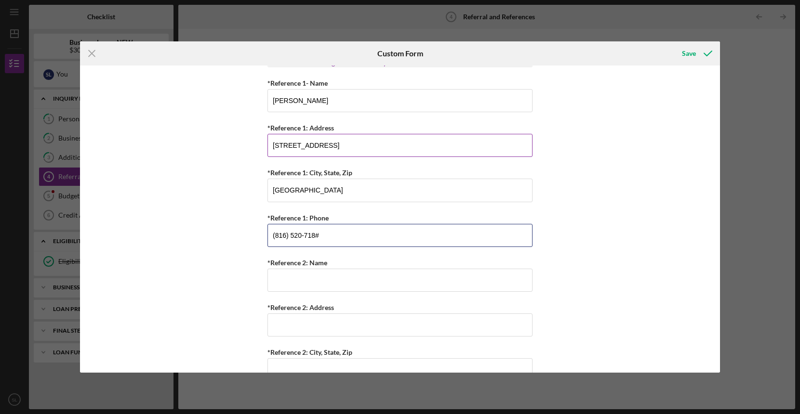
type input "(816) 520-7182"
click at [414, 143] on input "1305 SW Sunrise Driveq" at bounding box center [399, 145] width 265 height 23
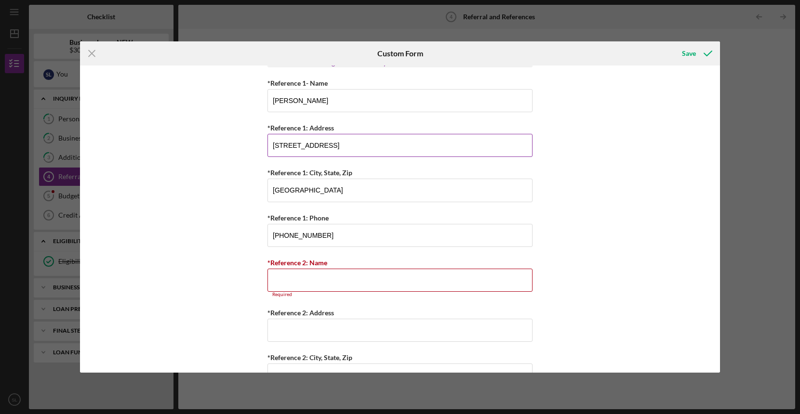
type input "1305 SW Sunrise Drive"
type input "Emily Richman"
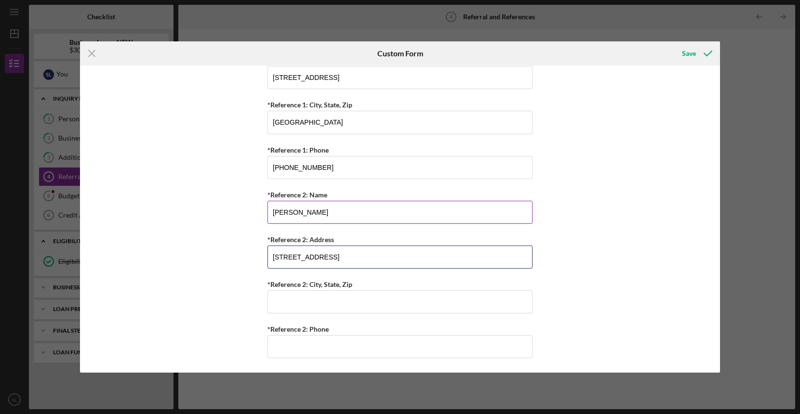
scroll to position [398, 0]
type input "12490 Quivira Road"
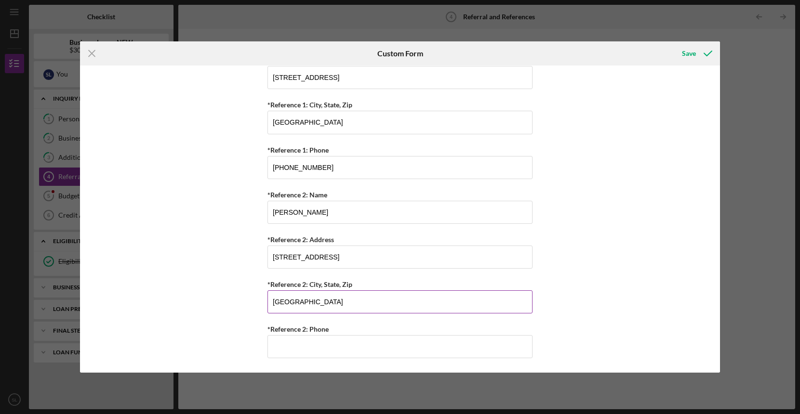
type input "Overland Park, KS 66213"
type input "(816) 686-4198"
click at [696, 51] on icon "submit" at bounding box center [708, 53] width 24 height 24
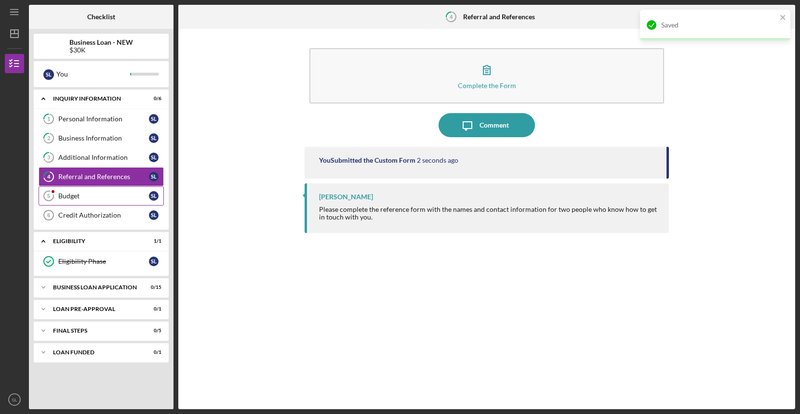
click at [87, 203] on link "Budget 5 Budget S L" at bounding box center [101, 195] width 125 height 19
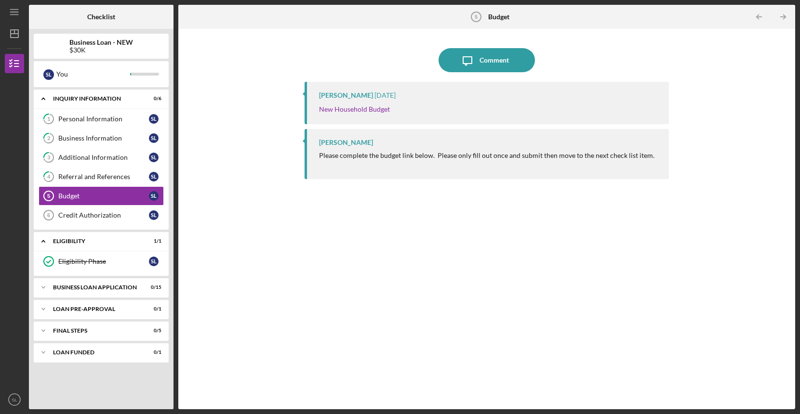
click at [344, 114] on p "New Household Budget" at bounding box center [354, 109] width 71 height 11
click at [344, 109] on link "New Household Budget" at bounding box center [354, 109] width 71 height 8
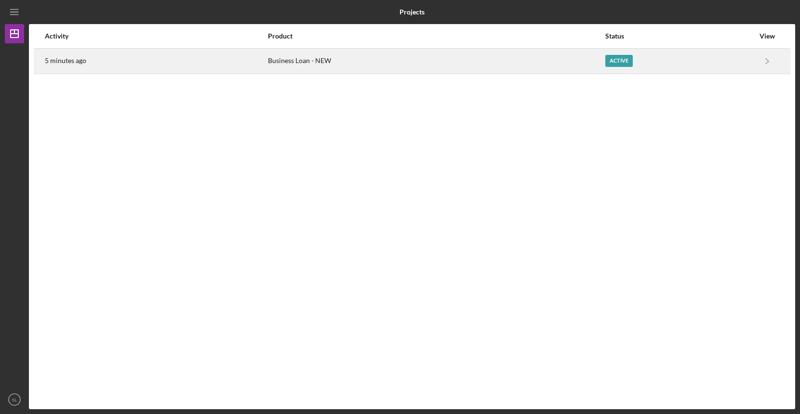
click at [613, 68] on div "Active" at bounding box center [679, 61] width 149 height 24
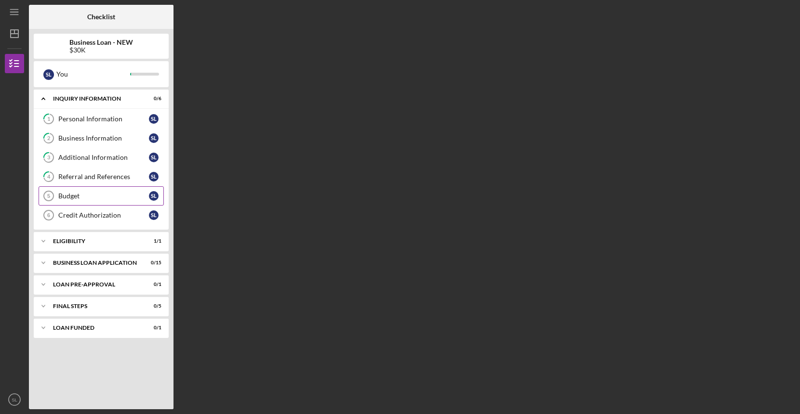
click at [123, 196] on div "Budget" at bounding box center [103, 196] width 91 height 8
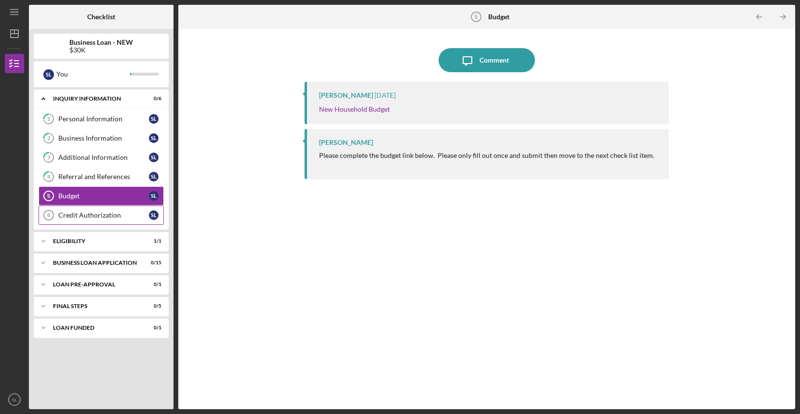
click at [92, 221] on link "Credit Authorization 6 Credit Authorization S L" at bounding box center [101, 215] width 125 height 19
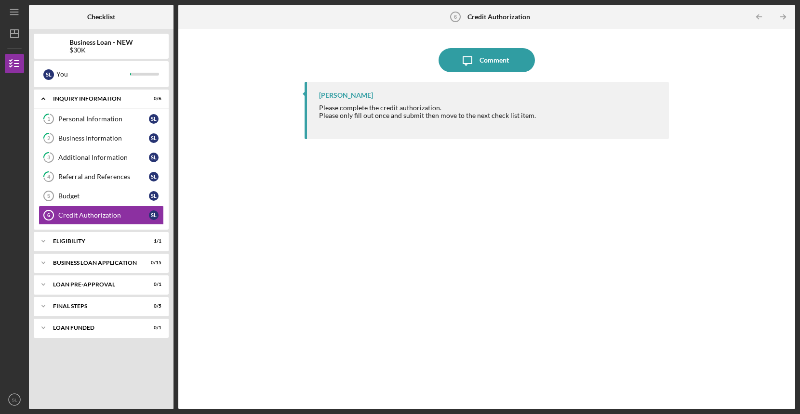
click at [401, 105] on div "Please complete the credit authorization. Please only fill out once and submit …" at bounding box center [427, 115] width 217 height 23
click at [457, 62] on icon "Icon/Message" at bounding box center [467, 60] width 24 height 24
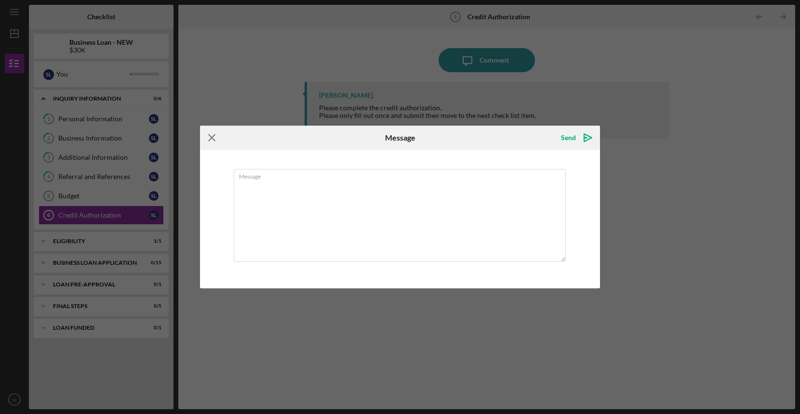
click at [216, 136] on icon "Icon/Menu Close" at bounding box center [212, 138] width 24 height 24
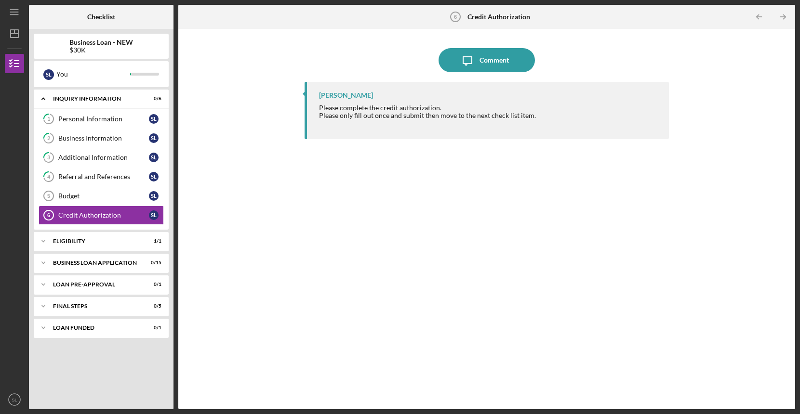
click at [345, 97] on div "[PERSON_NAME]" at bounding box center [346, 96] width 54 height 8
click at [345, 106] on div "Please complete the credit authorization. Please only fill out once and submit …" at bounding box center [427, 115] width 217 height 23
click at [357, 122] on div at bounding box center [427, 123] width 217 height 8
drag, startPoint x: 389, startPoint y: 116, endPoint x: 432, endPoint y: 116, distance: 42.9
click at [392, 116] on div "Please only fill out once and submit then move to the next check list item." at bounding box center [427, 116] width 217 height 8
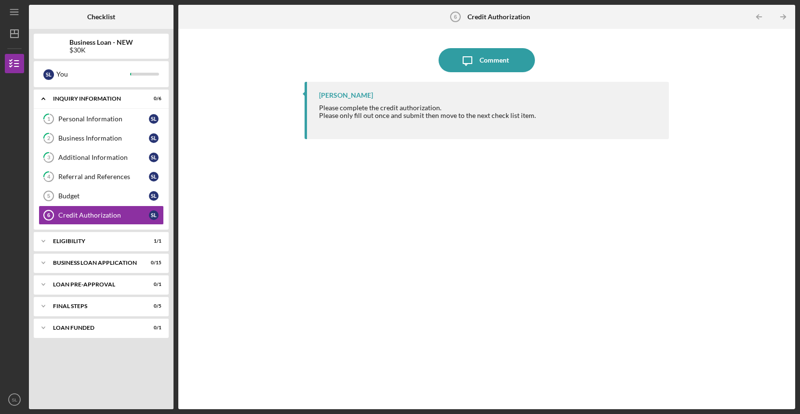
click at [433, 116] on div "Please only fill out once and submit then move to the next check list item." at bounding box center [427, 116] width 217 height 8
click at [448, 135] on div "[PERSON_NAME] Please complete the credit authorization. Please only fill out on…" at bounding box center [486, 110] width 364 height 57
click at [451, 136] on div "[PERSON_NAME] Please complete the credit authorization. Please only fill out on…" at bounding box center [486, 110] width 364 height 57
click at [107, 196] on div "Budget" at bounding box center [103, 196] width 91 height 8
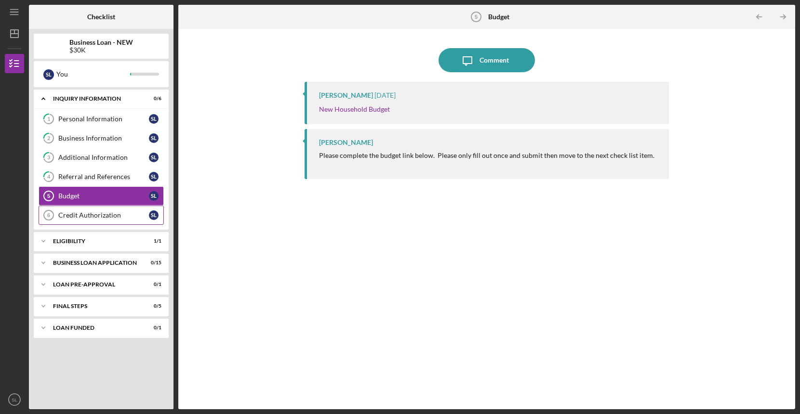
click at [105, 206] on link "Credit Authorization 6 Credit Authorization S L" at bounding box center [101, 215] width 125 height 19
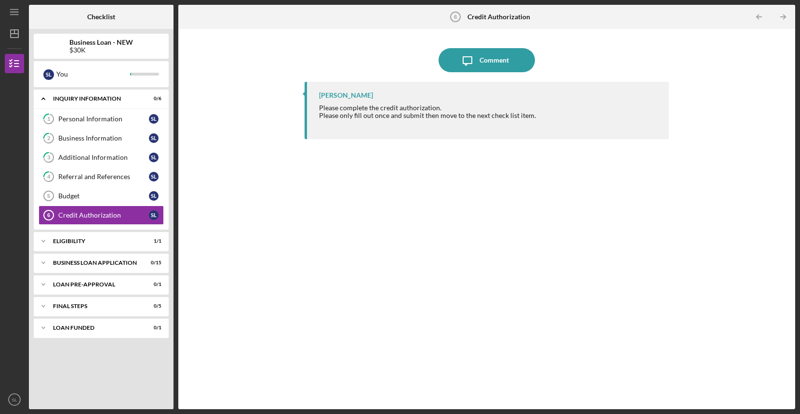
click at [321, 97] on div "[PERSON_NAME]" at bounding box center [346, 96] width 54 height 8
click at [336, 100] on div "[PERSON_NAME] Please complete the credit authorization. Please only fill out on…" at bounding box center [486, 110] width 364 height 57
click at [345, 107] on div "Please complete the credit authorization. Please only fill out once and submit …" at bounding box center [427, 115] width 217 height 23
click at [427, 107] on div "Please complete the credit authorization. Please only fill out once and submit …" at bounding box center [427, 115] width 217 height 23
click at [427, 110] on div "Please complete the credit authorization. Please only fill out once and submit …" at bounding box center [427, 115] width 217 height 23
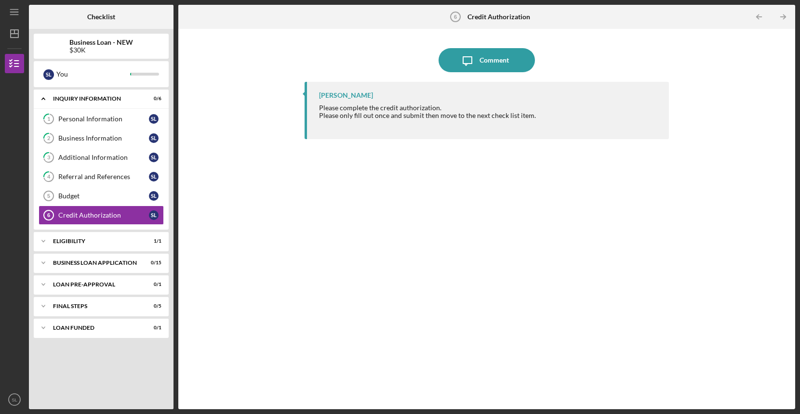
click at [424, 120] on div at bounding box center [427, 123] width 217 height 8
click at [51, 242] on icon "Icon/Expander" at bounding box center [43, 241] width 19 height 19
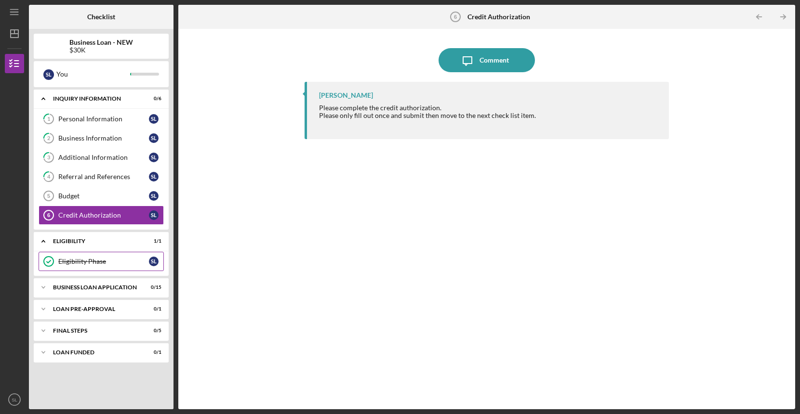
click at [63, 260] on div "Eligibility Phase" at bounding box center [103, 262] width 91 height 8
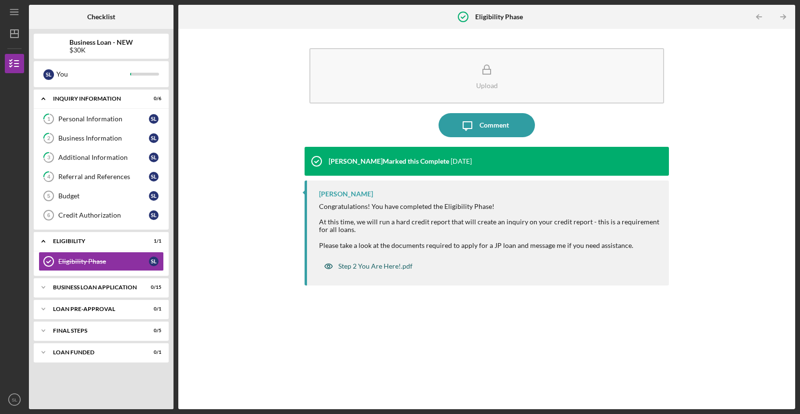
click at [382, 268] on div "Step 2 You Are Here!.pdf" at bounding box center [375, 267] width 74 height 8
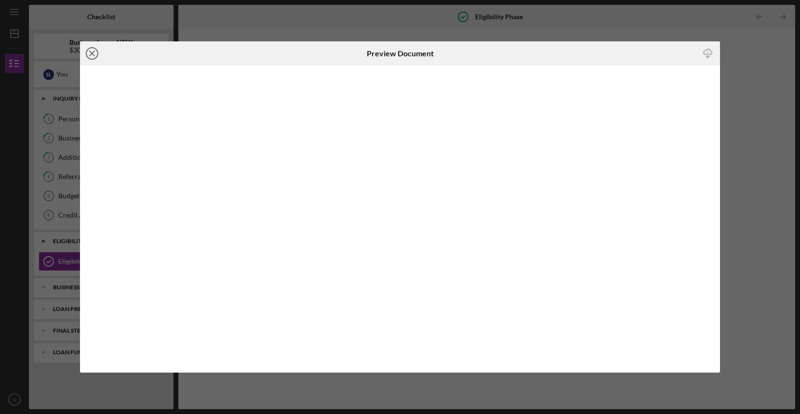
click at [93, 55] on line at bounding box center [92, 53] width 5 height 5
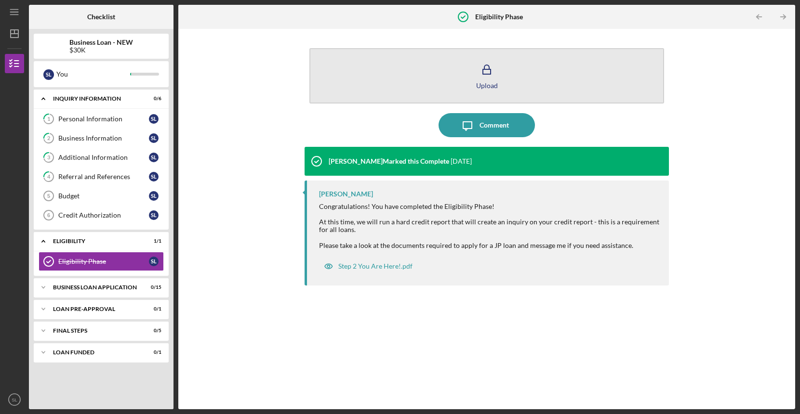
click at [550, 65] on button "Upload" at bounding box center [486, 75] width 355 height 55
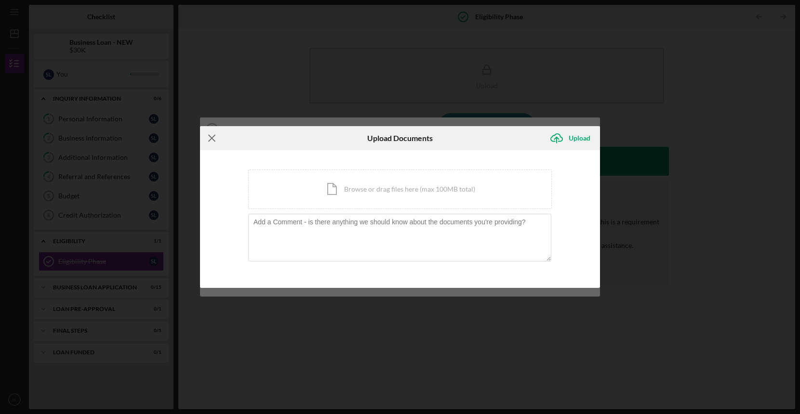
click at [211, 141] on icon "Icon/Menu Close" at bounding box center [212, 138] width 24 height 24
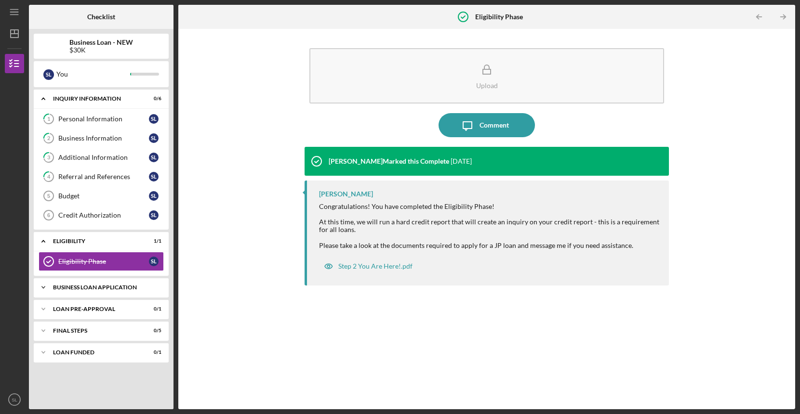
click at [106, 291] on div "Icon/Expander BUSINESS LOAN APPLICATION 0 / 15" at bounding box center [101, 287] width 135 height 19
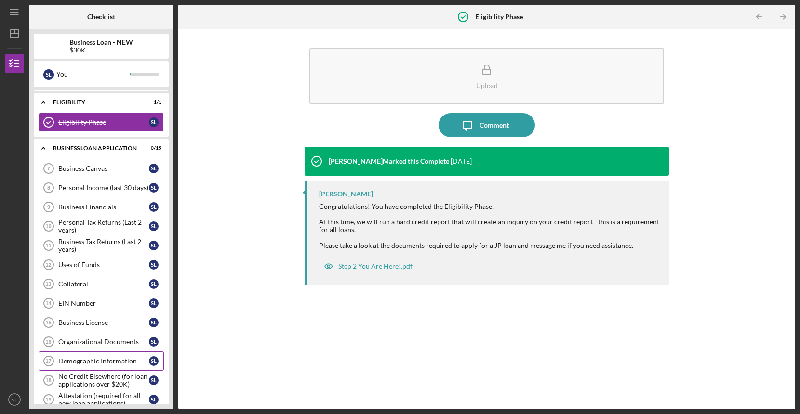
scroll to position [135, 0]
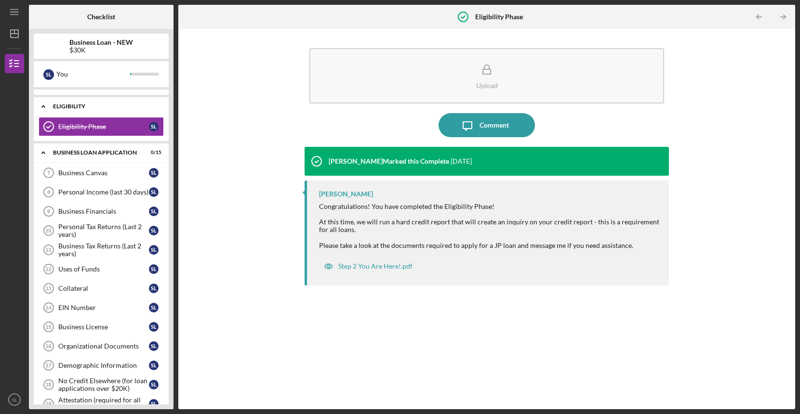
click at [45, 104] on icon "Icon/Expander" at bounding box center [43, 106] width 19 height 19
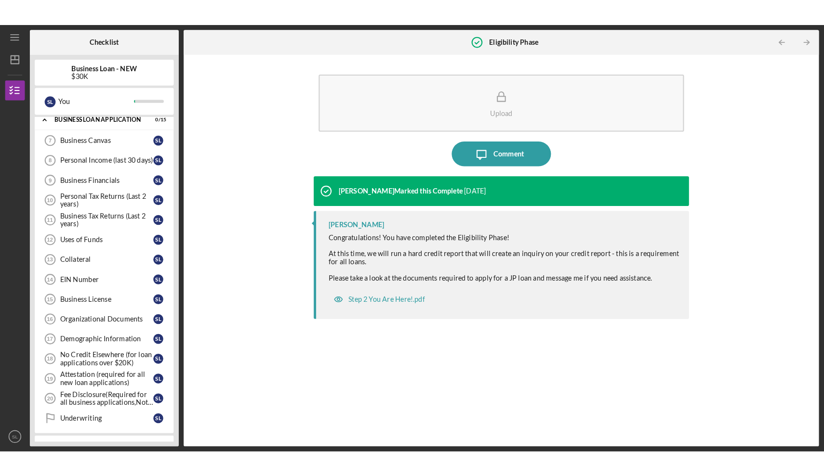
scroll to position [172, 0]
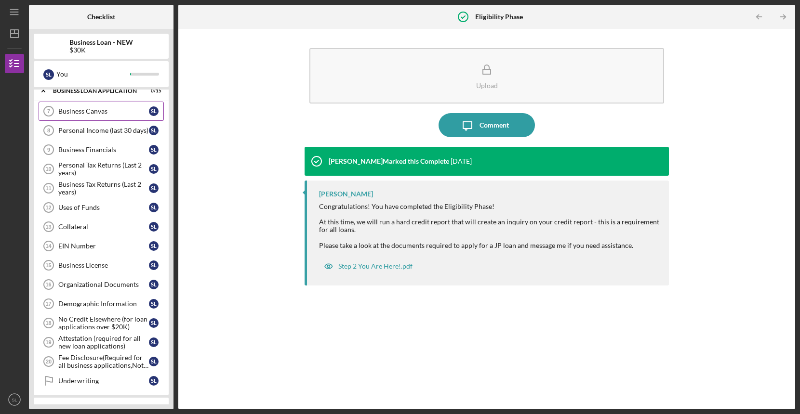
click at [60, 109] on div "Business Canvas" at bounding box center [103, 111] width 91 height 8
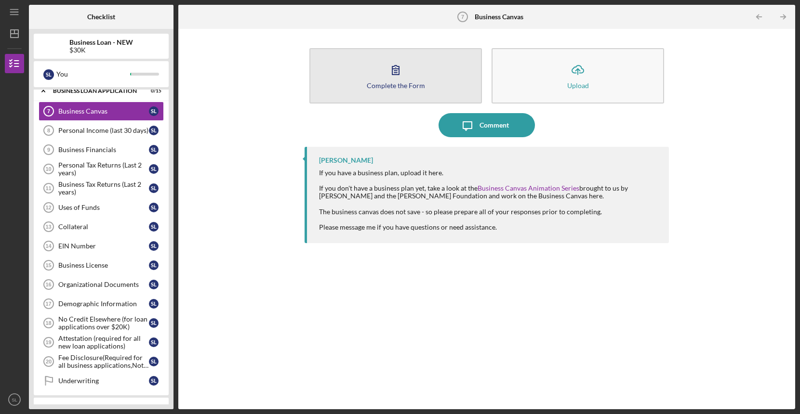
click at [380, 77] on button "Complete the Form Form" at bounding box center [395, 75] width 172 height 55
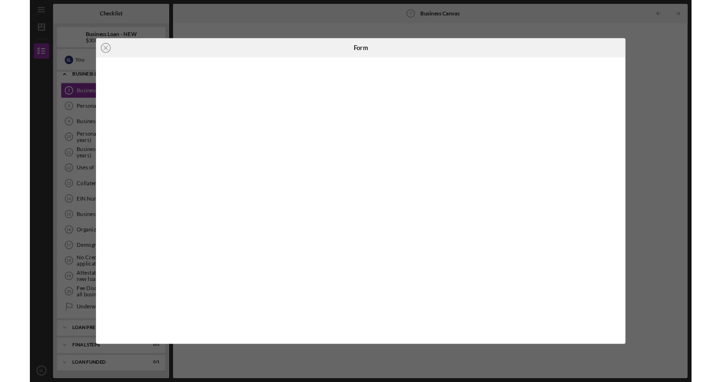
scroll to position [171, 0]
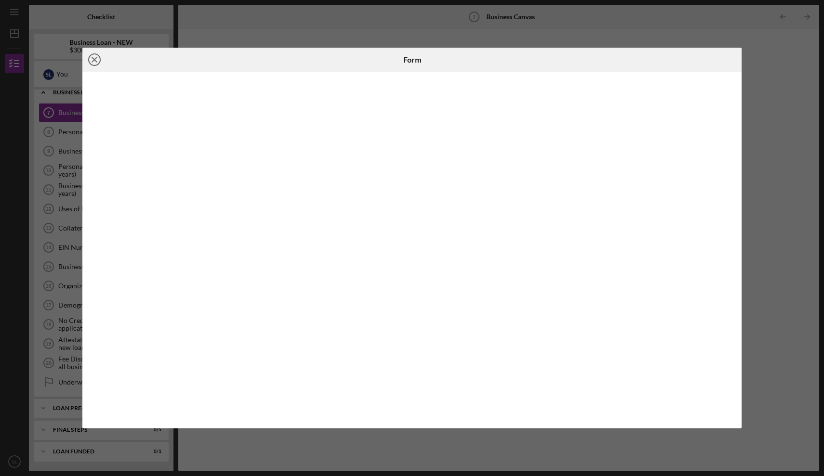
click at [94, 59] on icon "Icon/Close" at bounding box center [94, 60] width 24 height 24
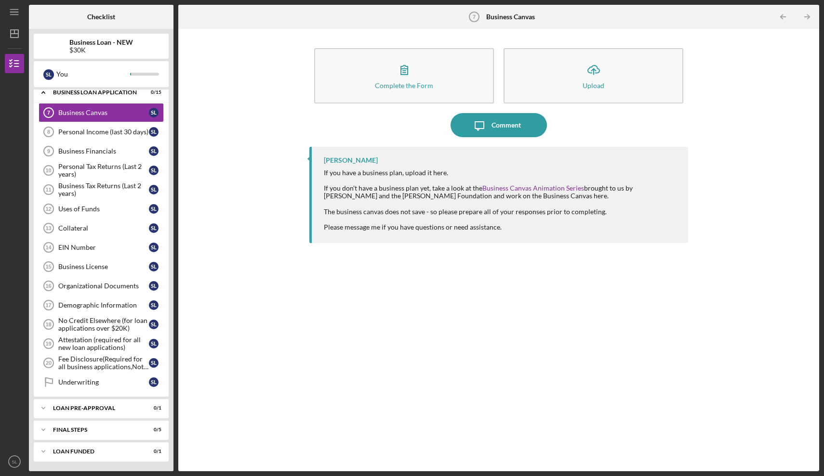
click at [694, 189] on div "Complete the Form Form Icon/Upload Upload Icon/Message Comment [PERSON_NAME] If…" at bounding box center [498, 250] width 631 height 433
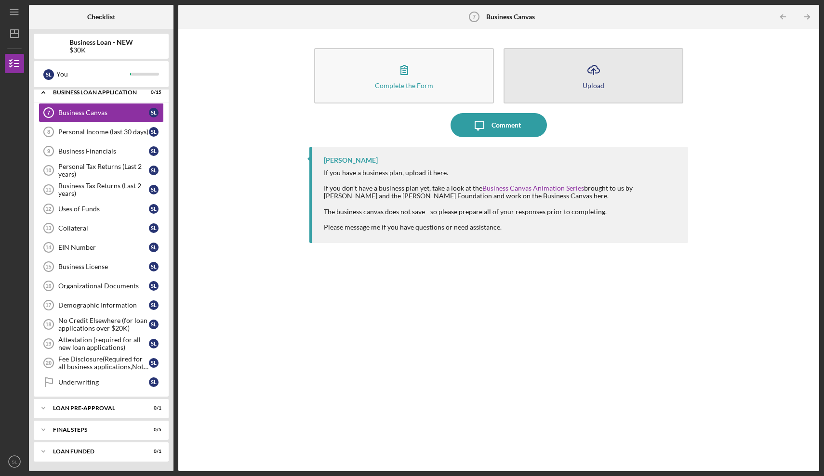
click at [593, 80] on icon "Icon/Upload" at bounding box center [593, 70] width 24 height 24
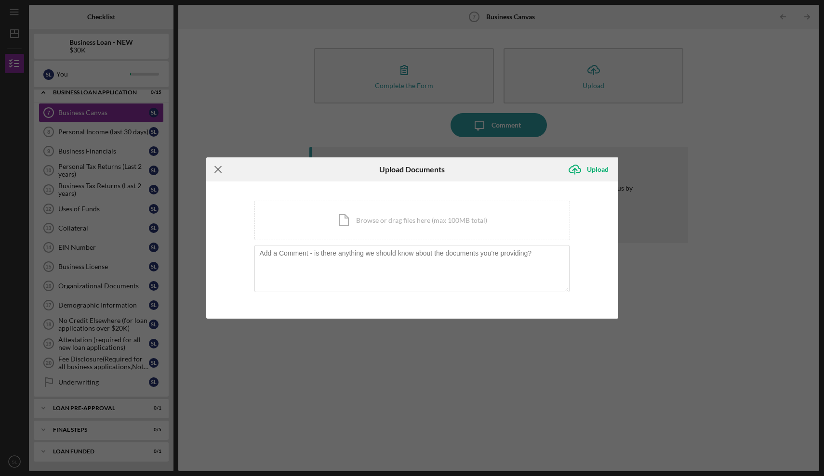
click at [219, 167] on icon "Icon/Menu Close" at bounding box center [218, 170] width 24 height 24
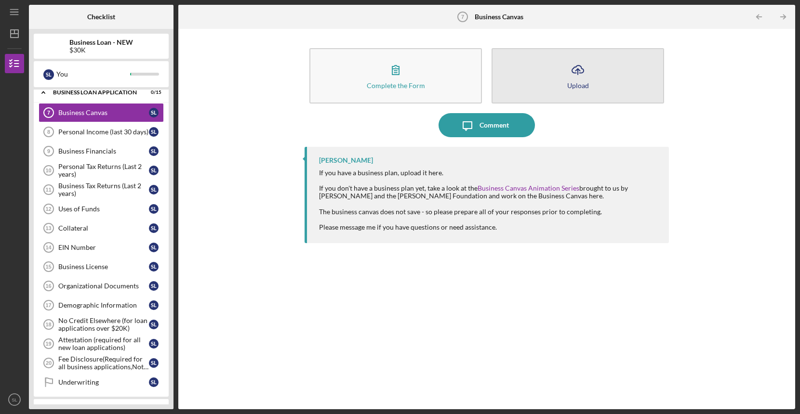
click at [577, 65] on icon "Icon/Upload" at bounding box center [578, 70] width 24 height 24
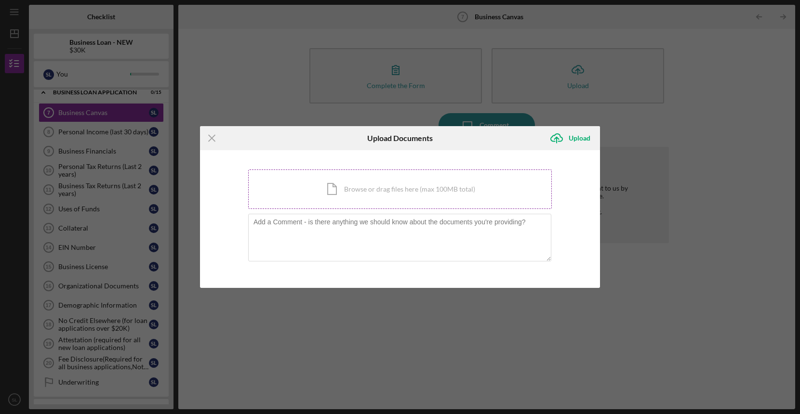
click at [357, 188] on div "Icon/Document Browse or drag files here (max 100MB total) Tap to choose files o…" at bounding box center [399, 190] width 303 height 40
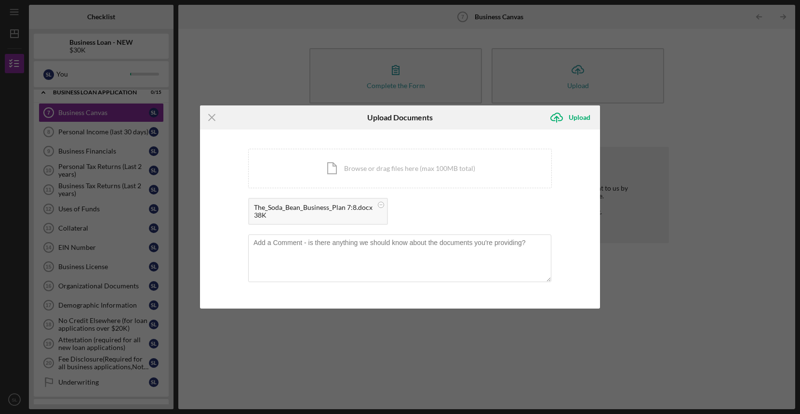
click at [303, 211] on div "The_Soda_Bean_Business_Plan 7:8.docx" at bounding box center [313, 208] width 119 height 8
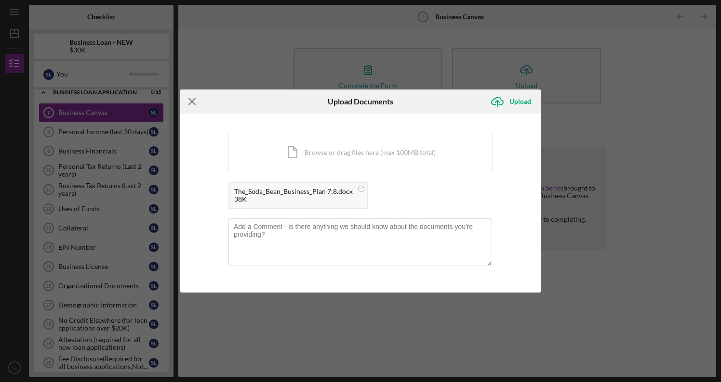
click at [196, 104] on icon "Icon/Menu Close" at bounding box center [192, 102] width 24 height 24
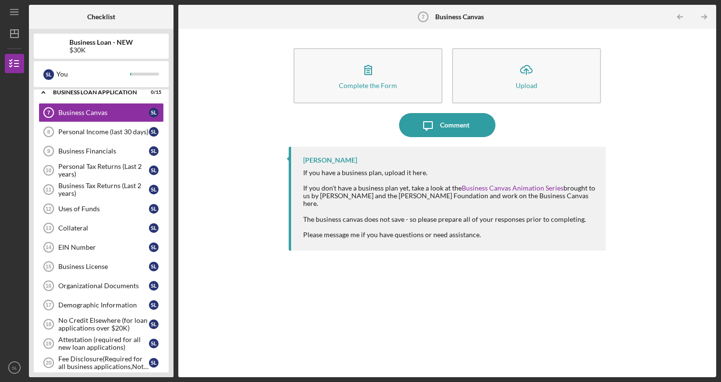
click at [77, 49] on div "$30K" at bounding box center [101, 50] width 64 height 8
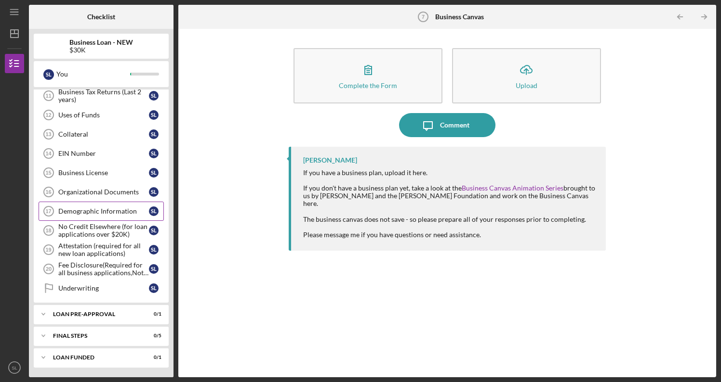
scroll to position [264, 0]
